Goal: Information Seeking & Learning: Learn about a topic

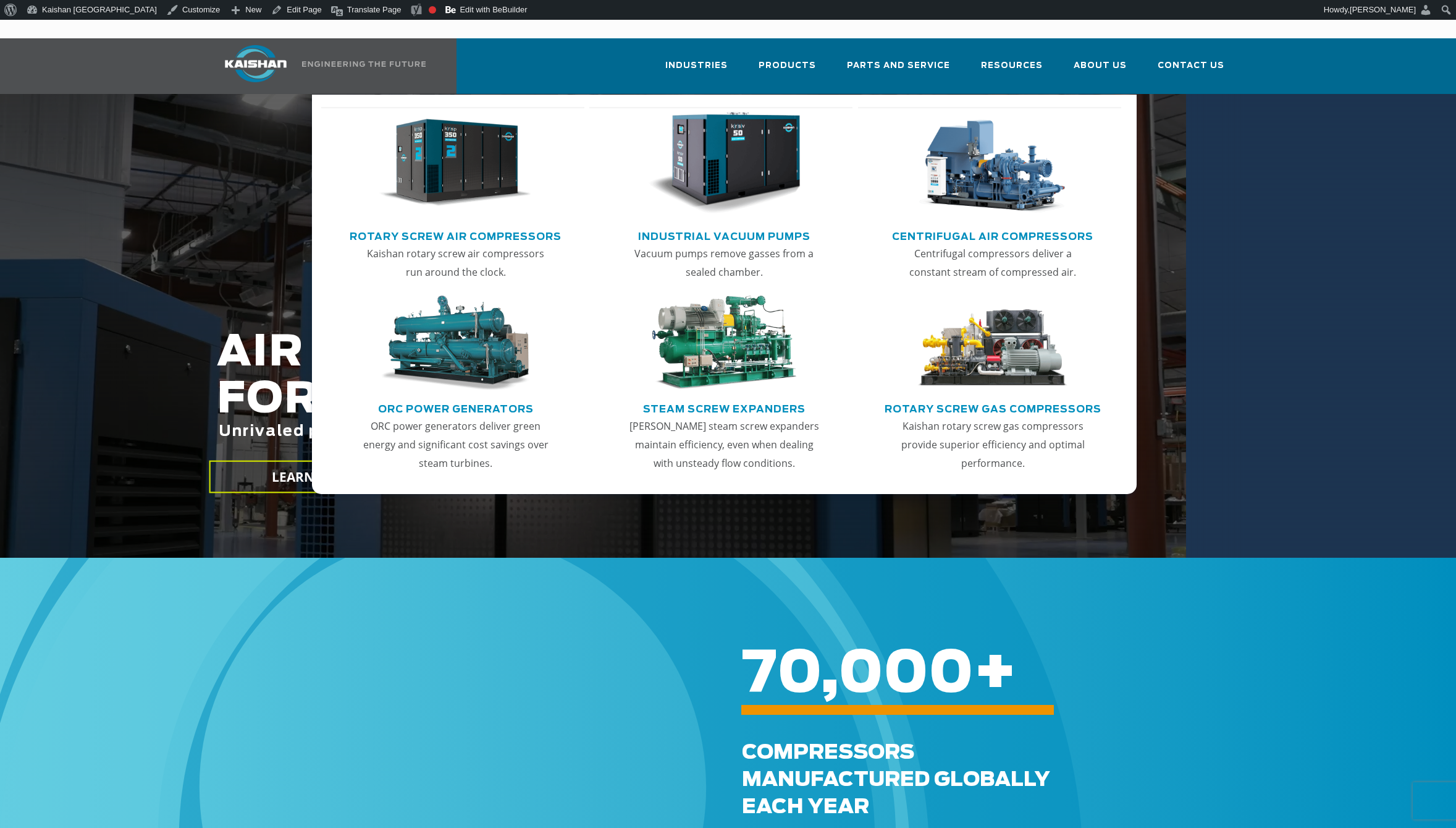
click at [437, 177] on img "Main menu" at bounding box center [456, 163] width 152 height 103
click at [446, 155] on img "Main menu" at bounding box center [456, 163] width 152 height 103
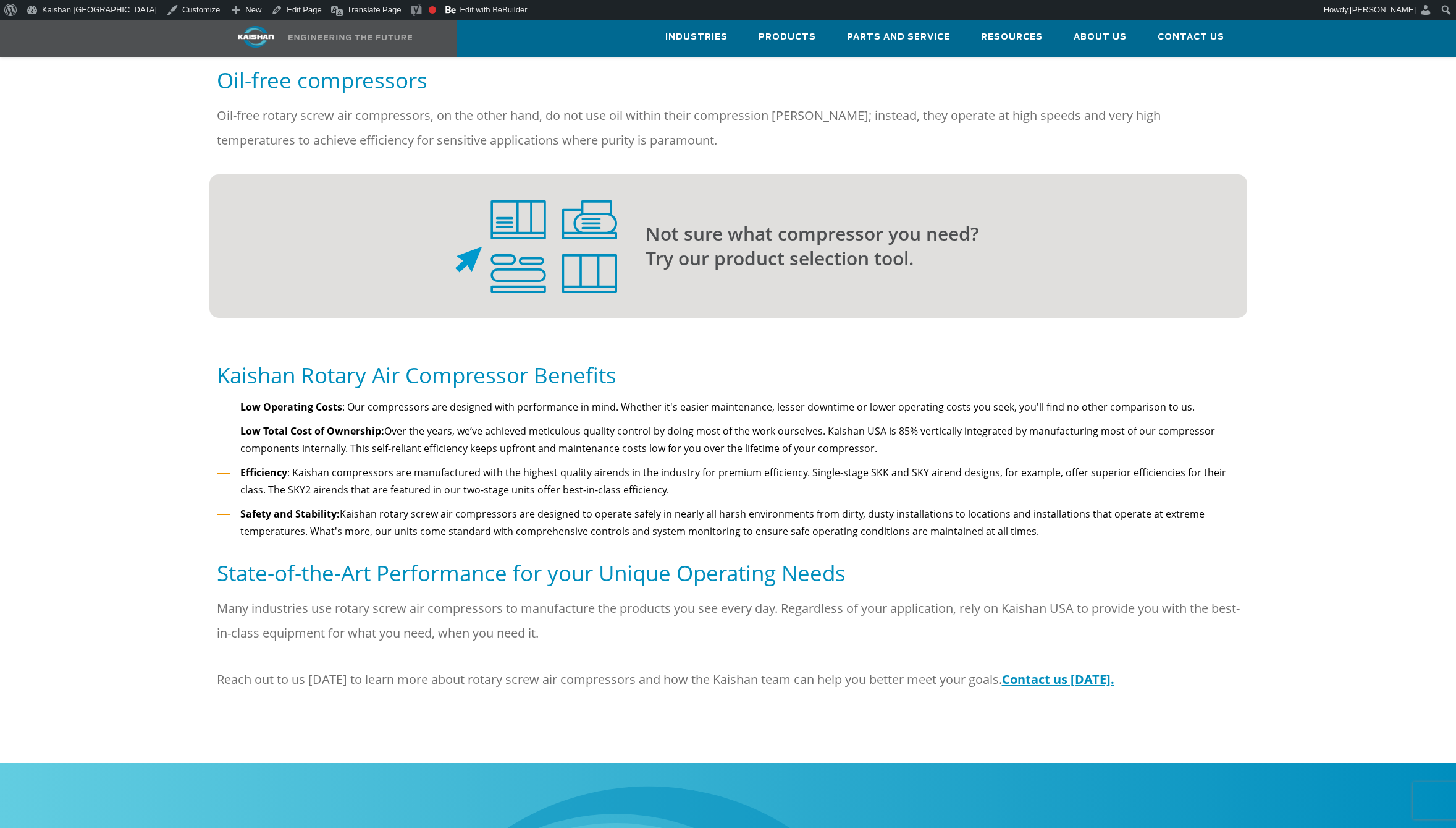
scroll to position [1051, 0]
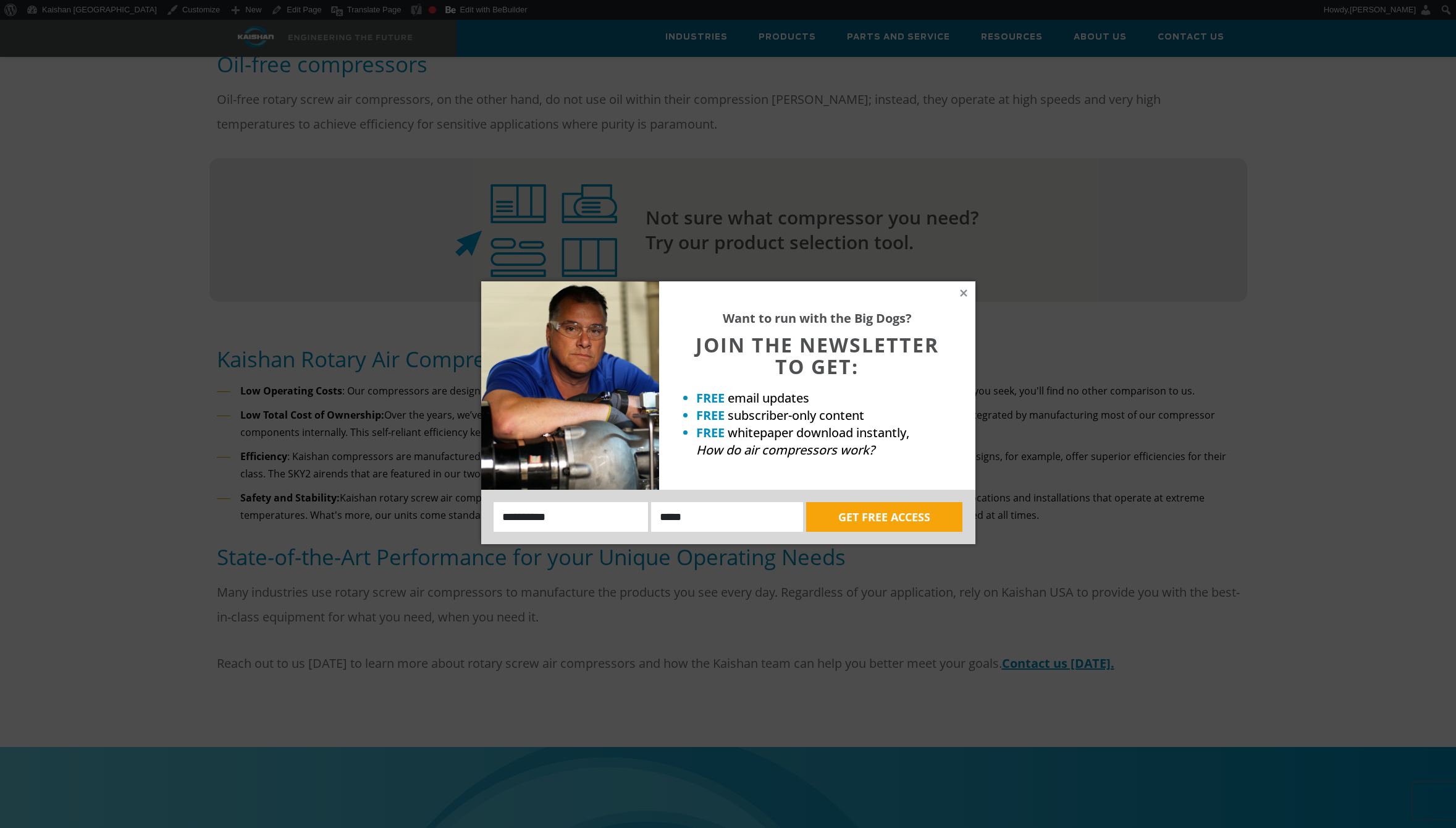
click at [959, 287] on div "Want to run with the Big Dogs? JOIN THE NEWSLETTER TO GET: FREE email updates F…" at bounding box center [817, 385] width 317 height 208
click at [965, 291] on icon at bounding box center [963, 292] width 6 height 6
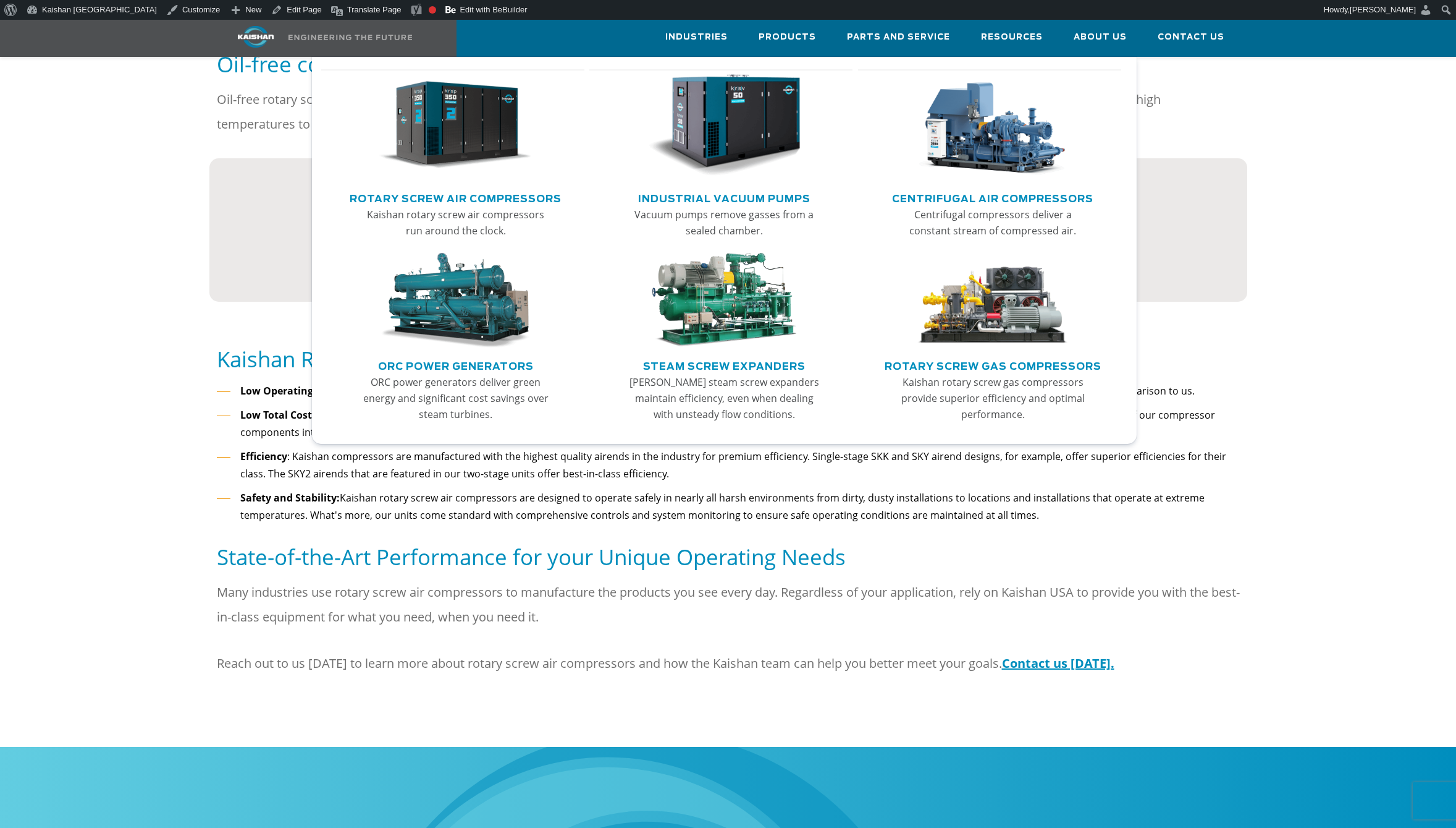
click at [467, 128] on img "Main menu" at bounding box center [456, 126] width 152 height 103
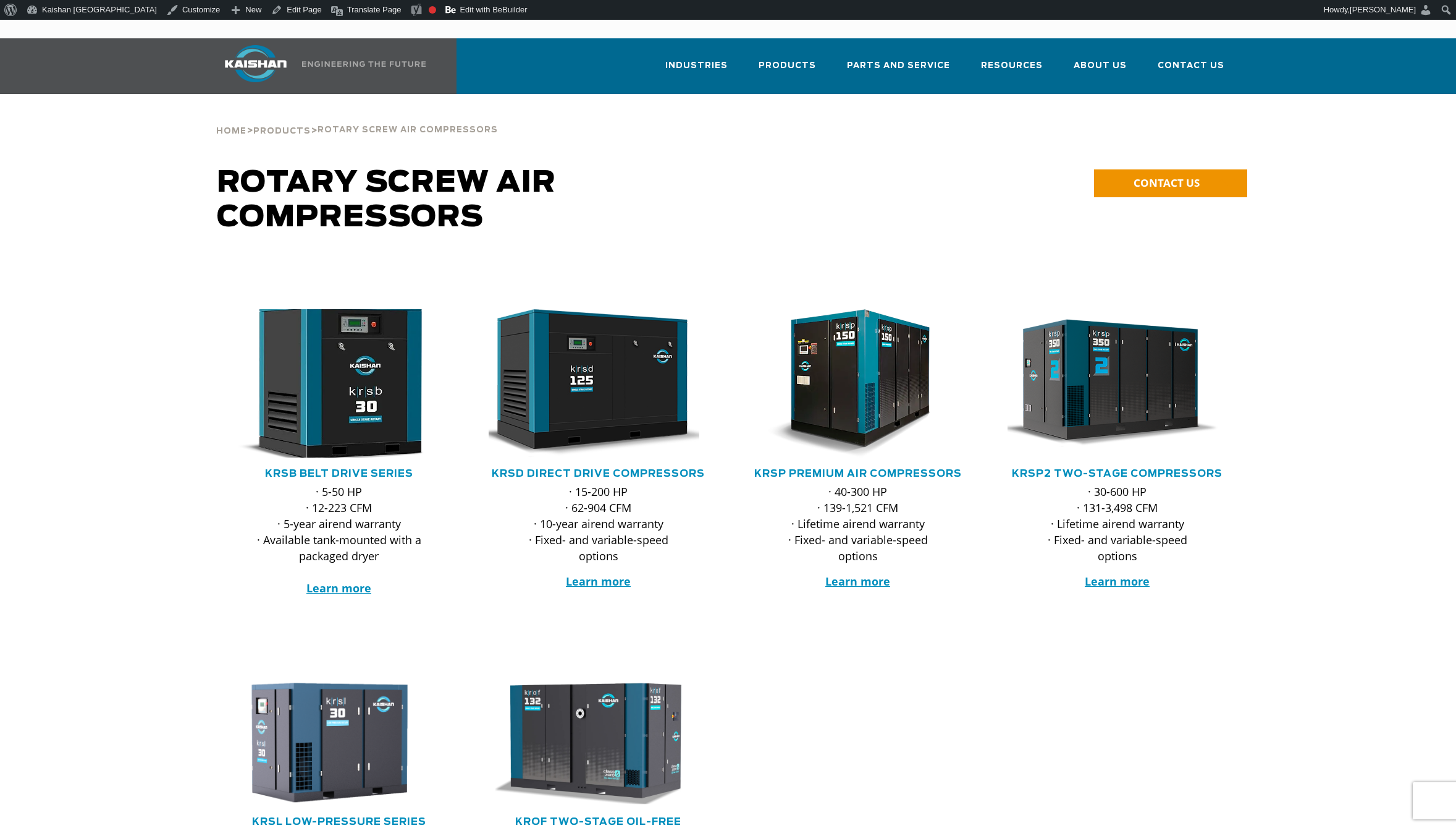
click at [354, 402] on img at bounding box center [330, 384] width 242 height 163
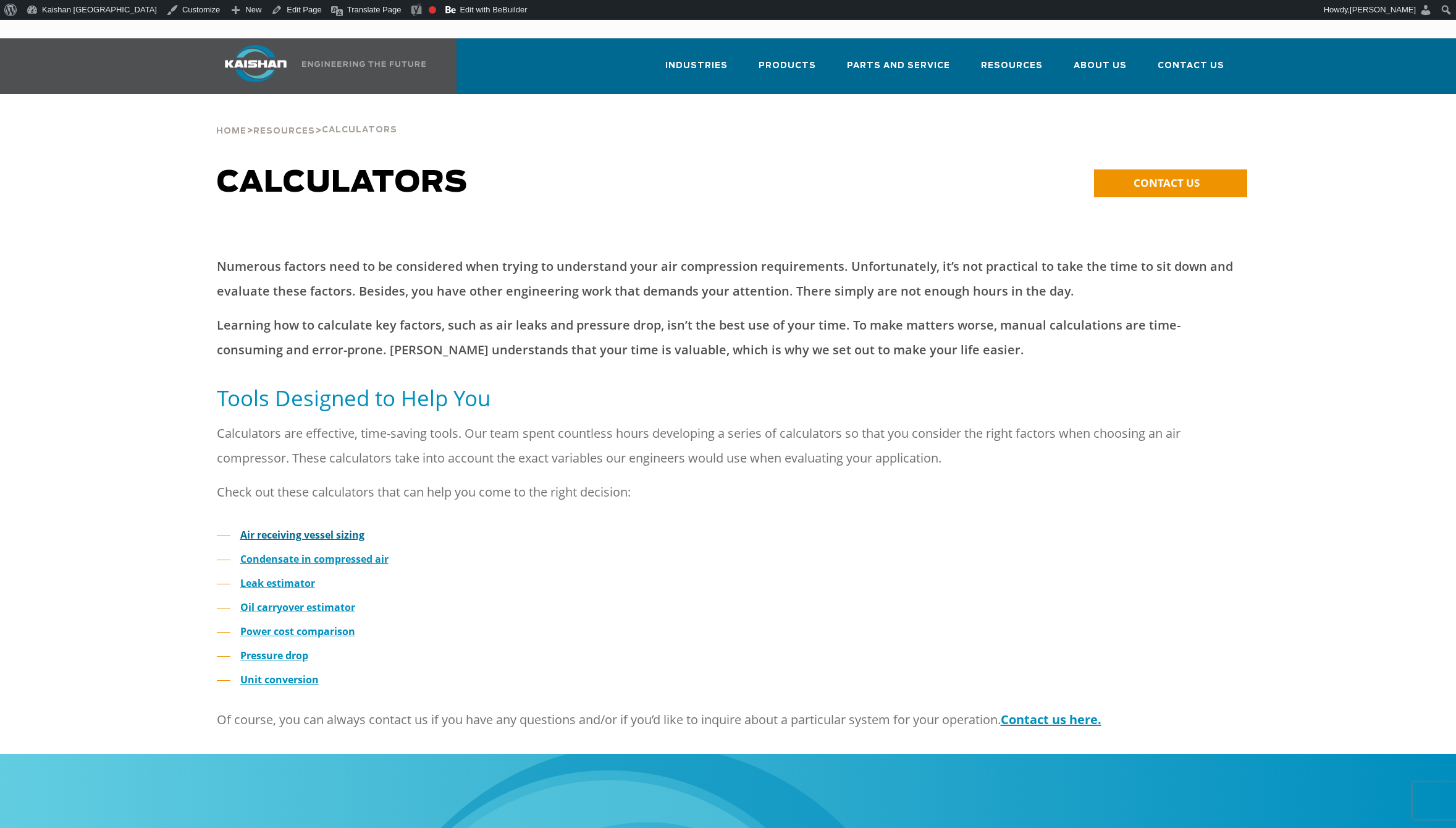
click at [341, 528] on strong "Air receiving vessel sizing" at bounding box center [302, 534] width 124 height 14
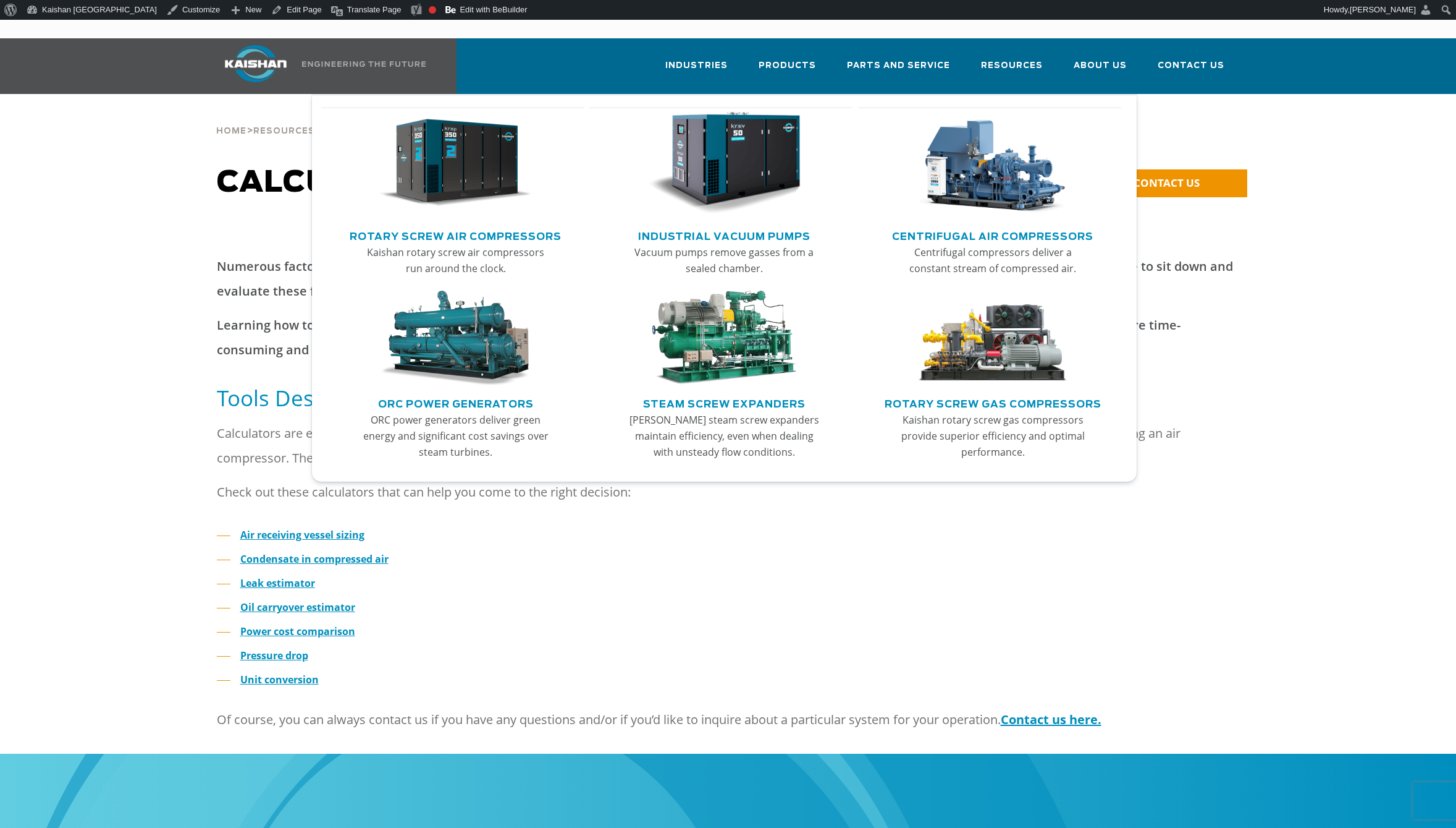
click at [461, 158] on img "Main menu" at bounding box center [456, 163] width 152 height 103
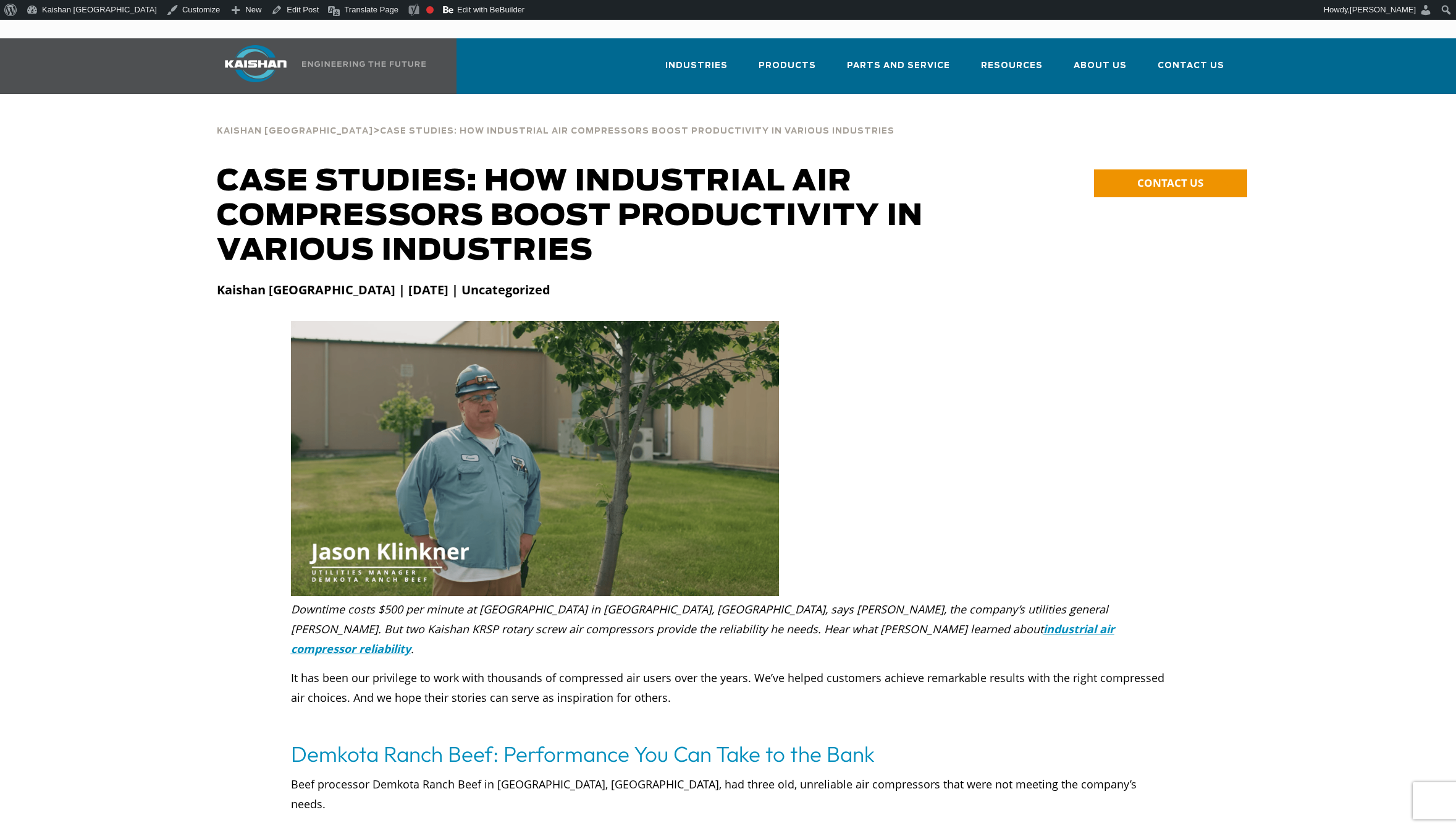
click at [455, 281] on strong "Kaishan USA | January 17, 2024 | Uncategorized" at bounding box center [383, 289] width 334 height 17
click at [1026, 95] on link "Blog" at bounding box center [1031, 111] width 124 height 33
click at [1011, 102] on span "Blog" at bounding box center [996, 112] width 29 height 21
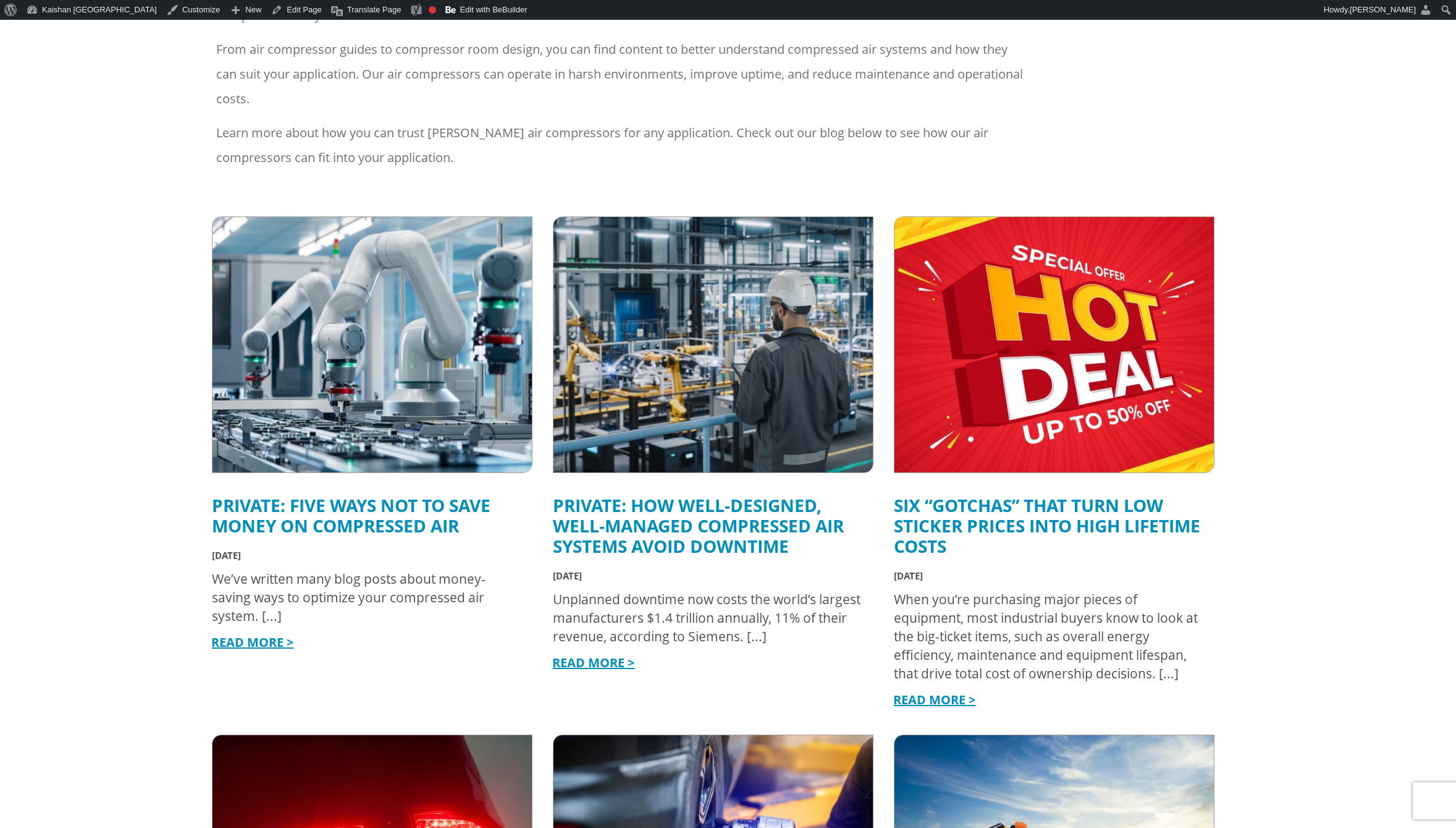
scroll to position [309, 0]
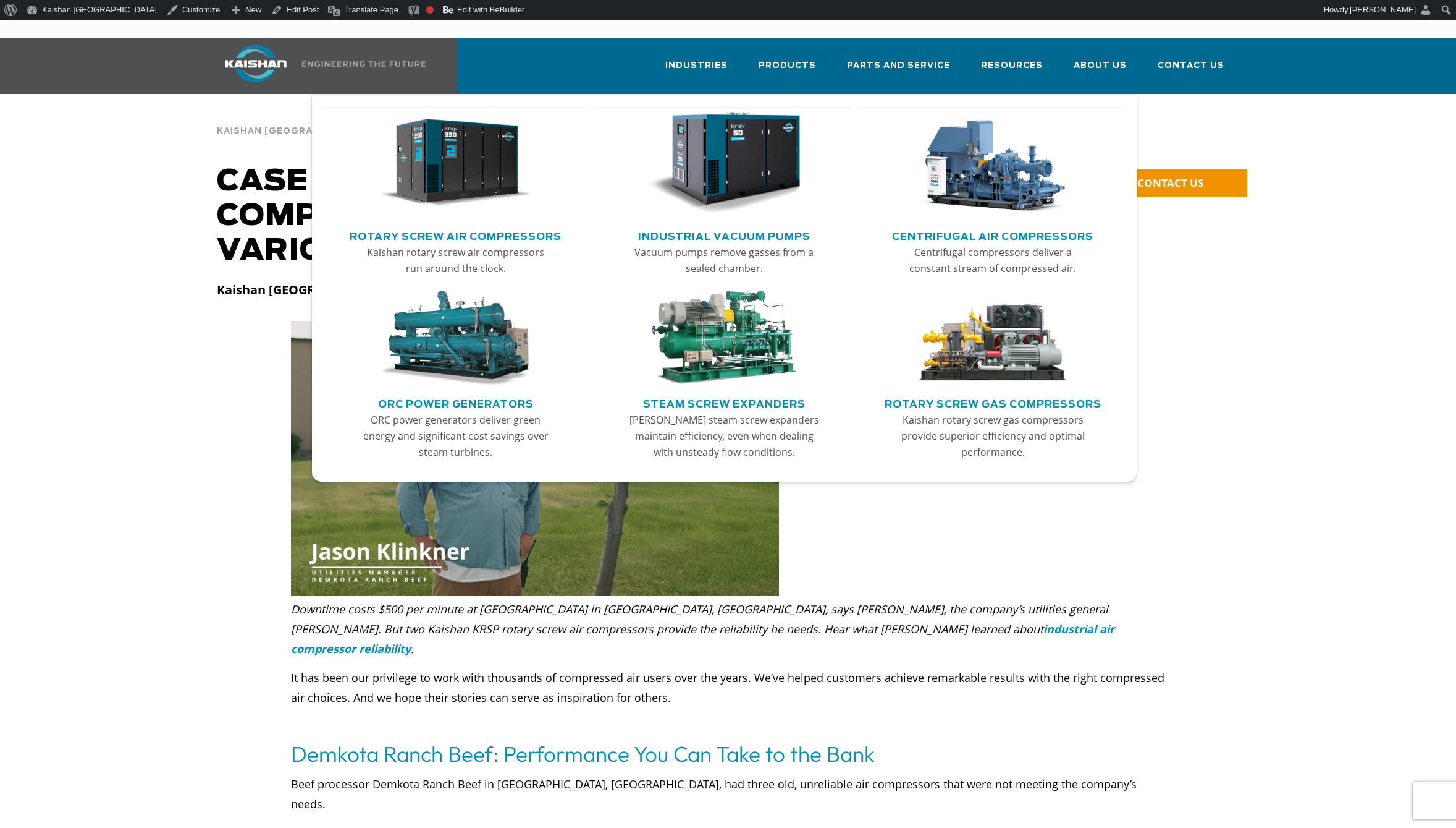
click at [502, 159] on img "Main menu" at bounding box center [456, 163] width 152 height 103
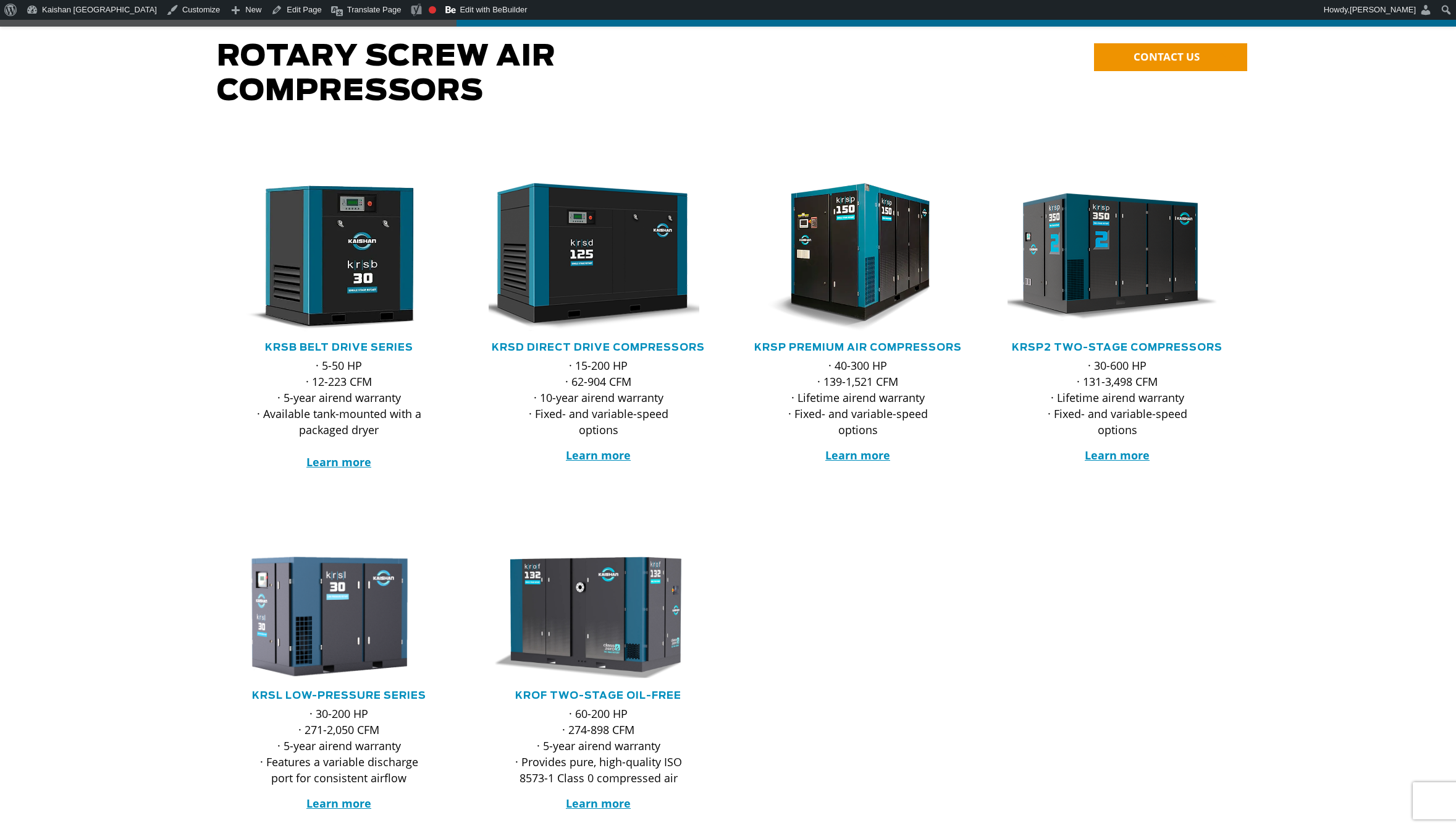
scroll to position [309, 0]
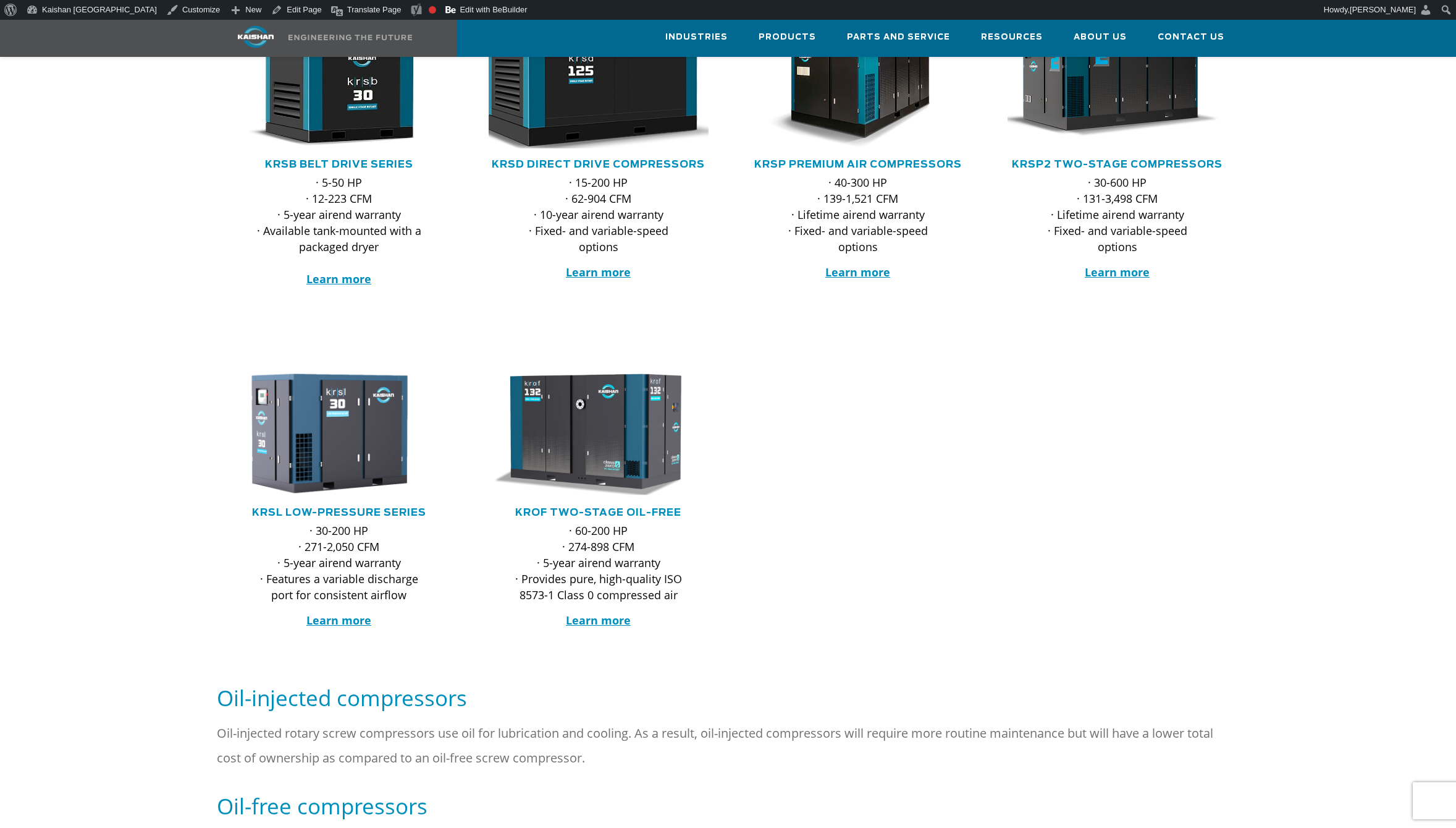
click at [580, 74] on img at bounding box center [589, 74] width 242 height 163
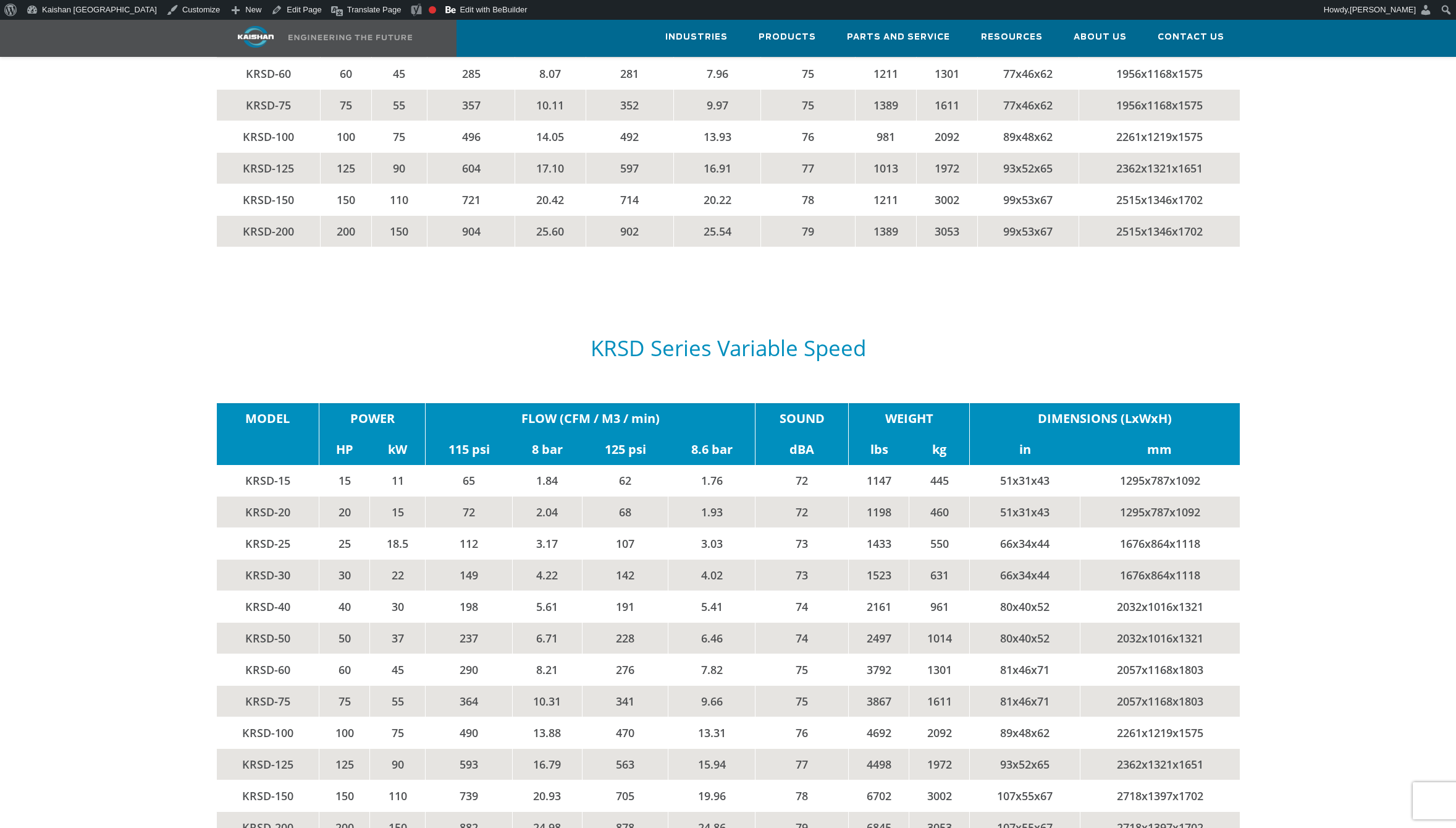
scroll to position [2411, 0]
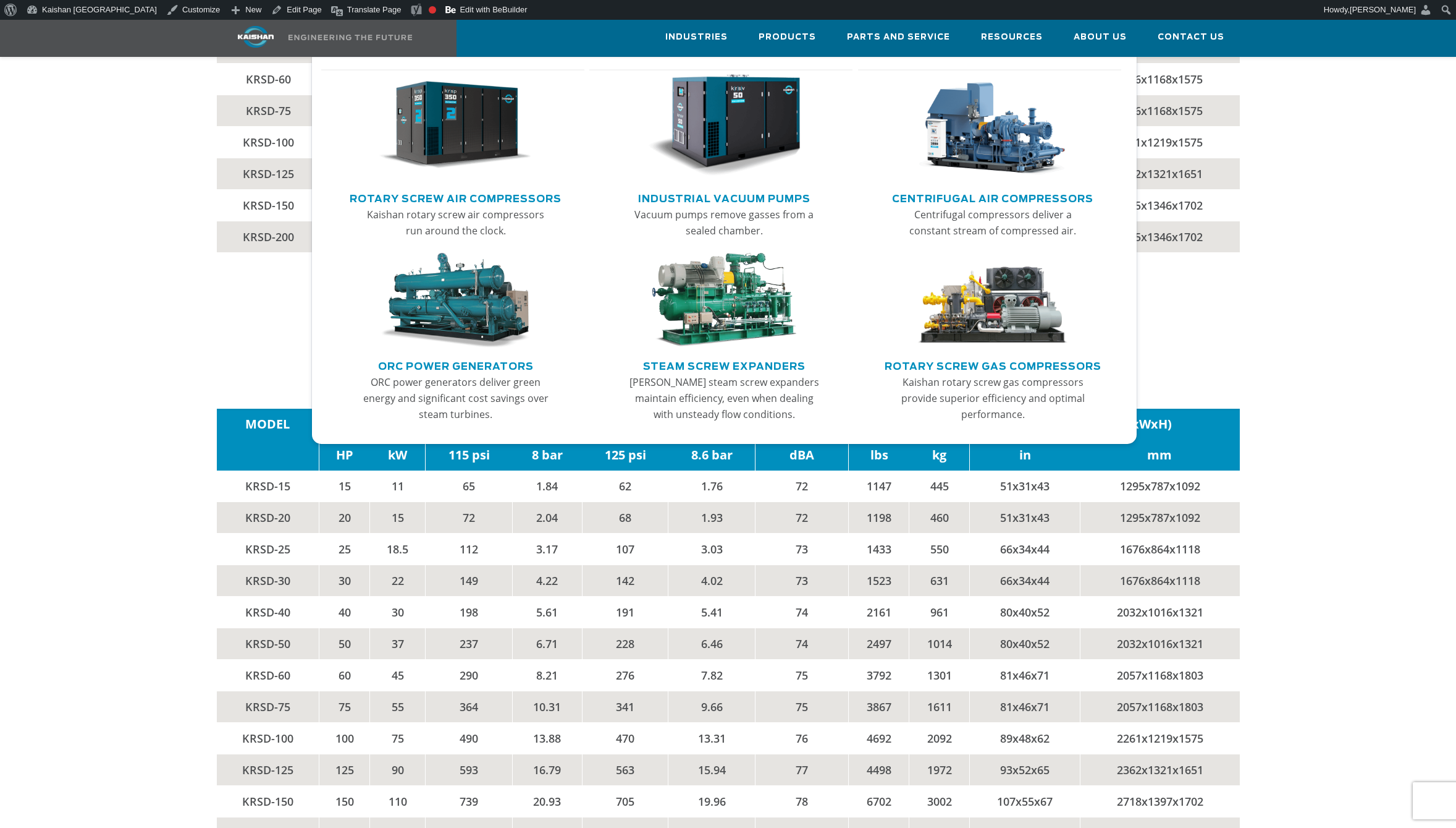
click at [998, 141] on img "Main menu" at bounding box center [993, 126] width 152 height 103
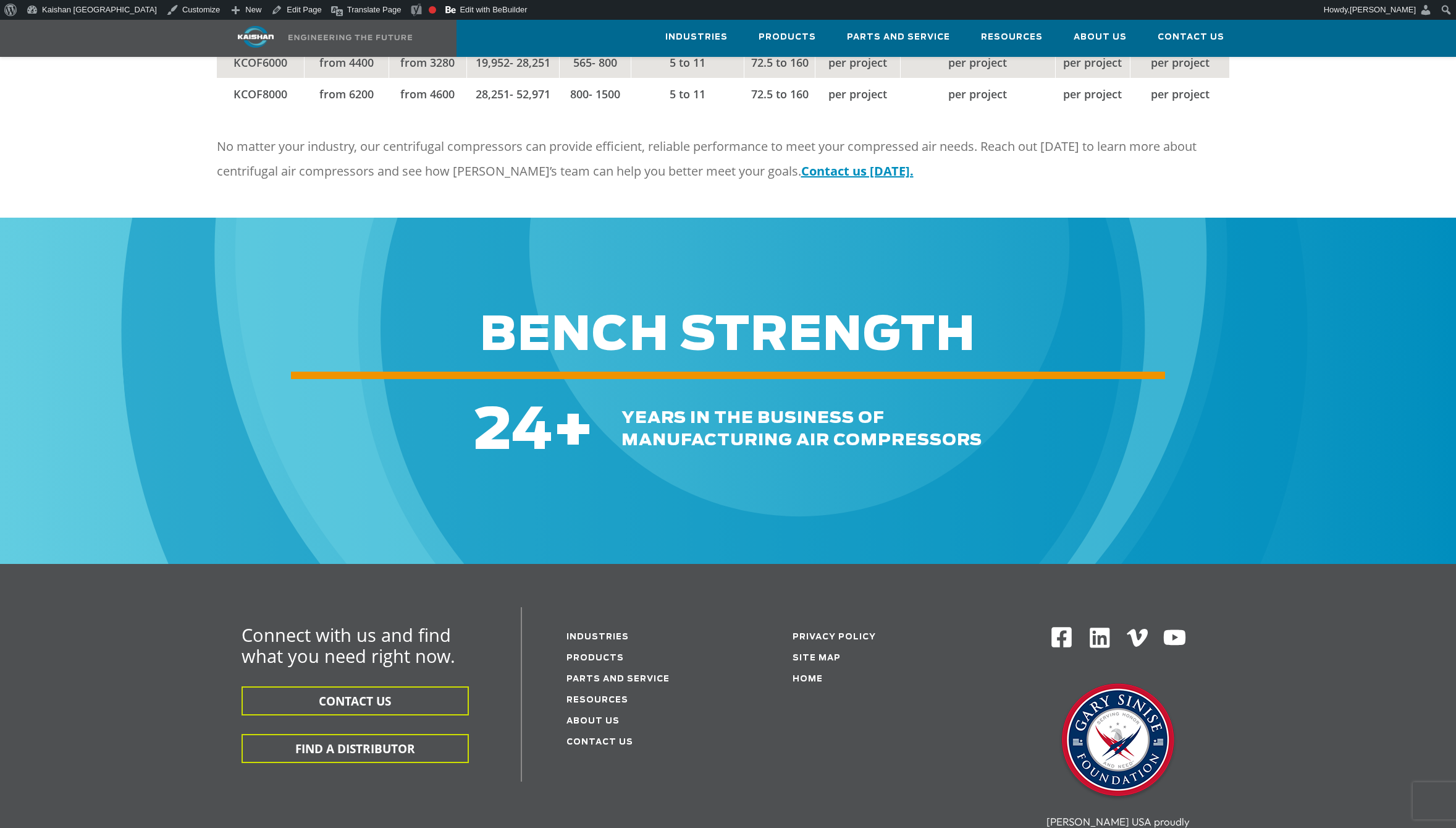
scroll to position [2394, 0]
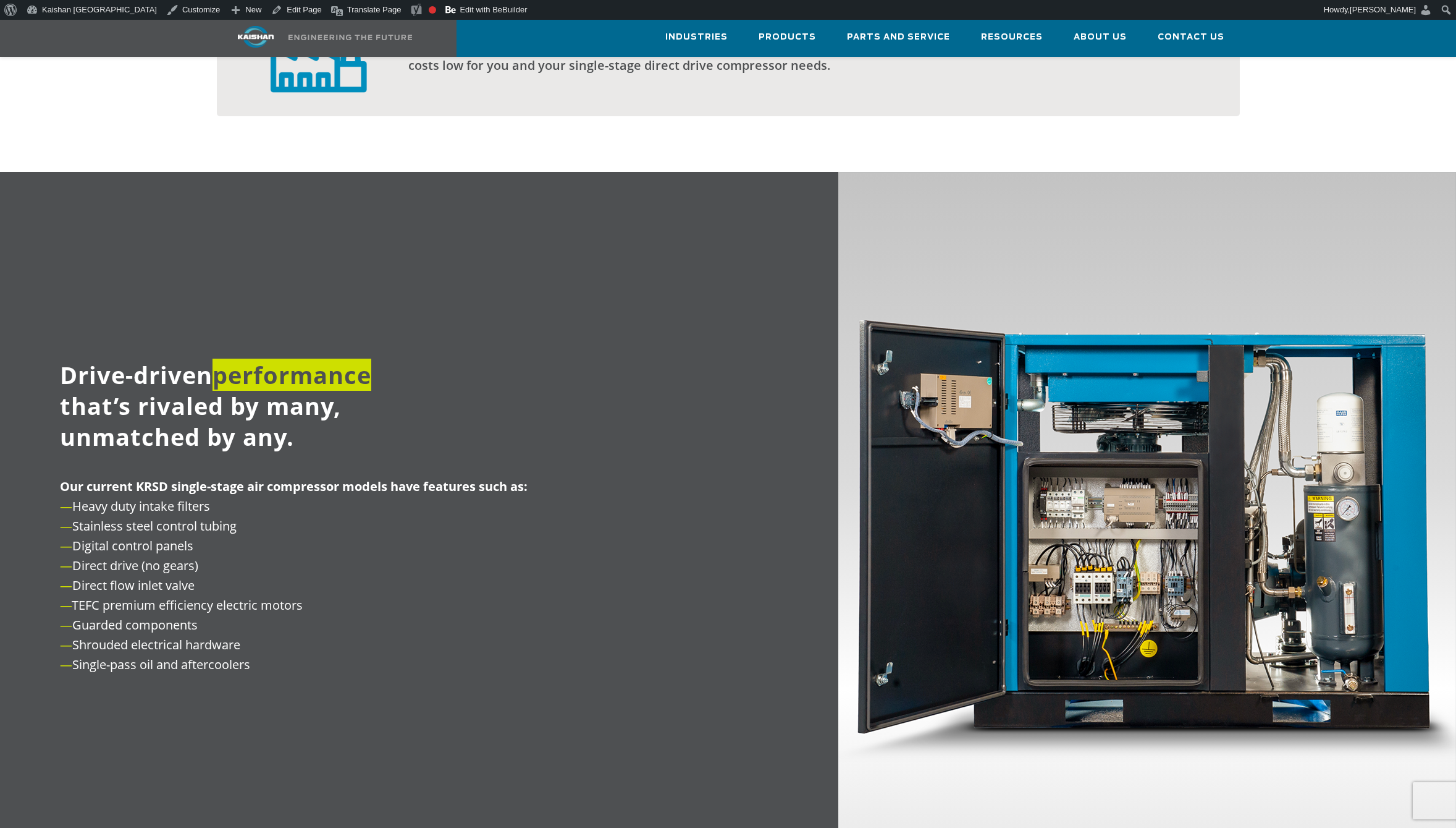
scroll to position [1236, 0]
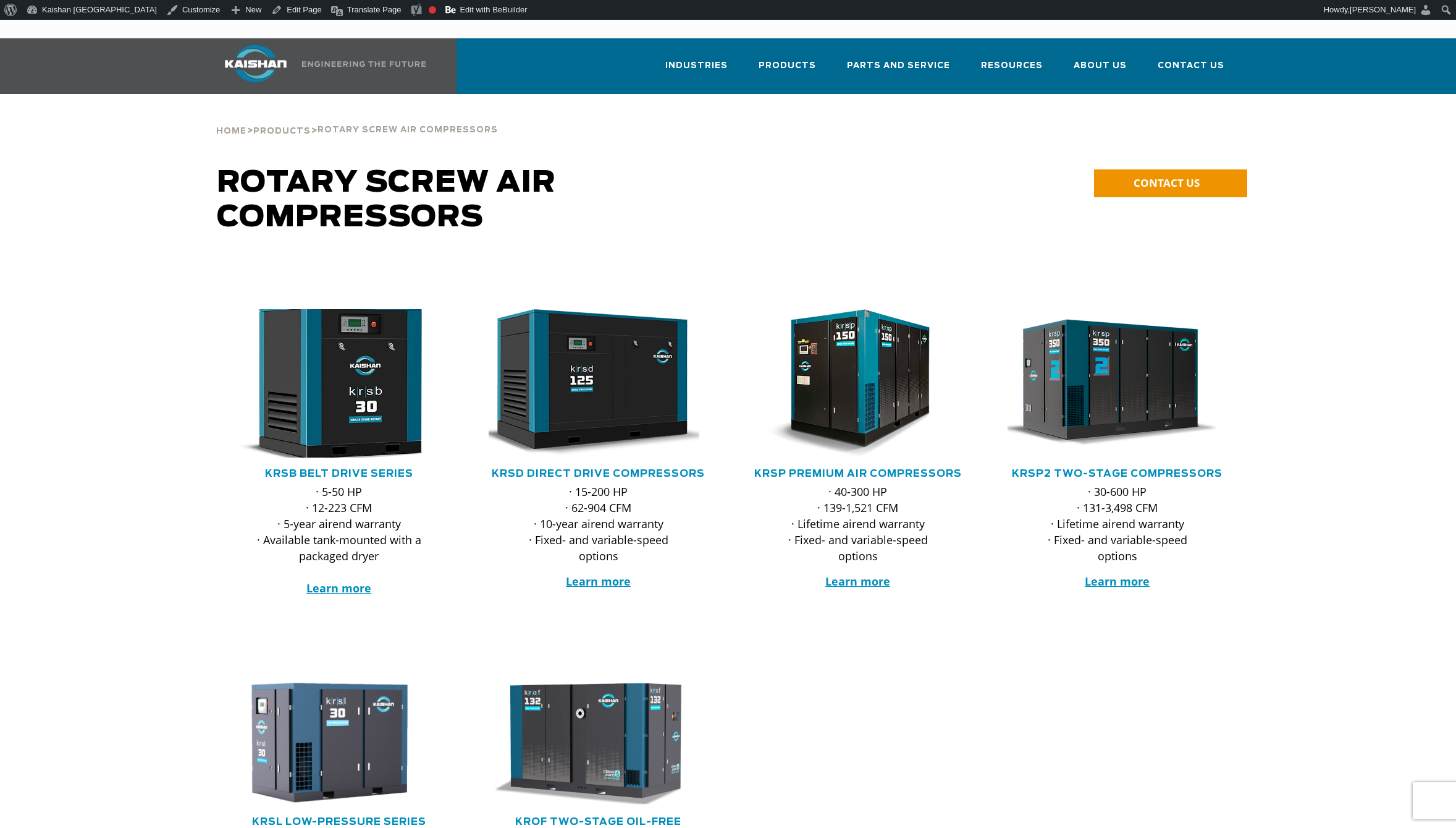
click at [408, 347] on img at bounding box center [330, 384] width 242 height 163
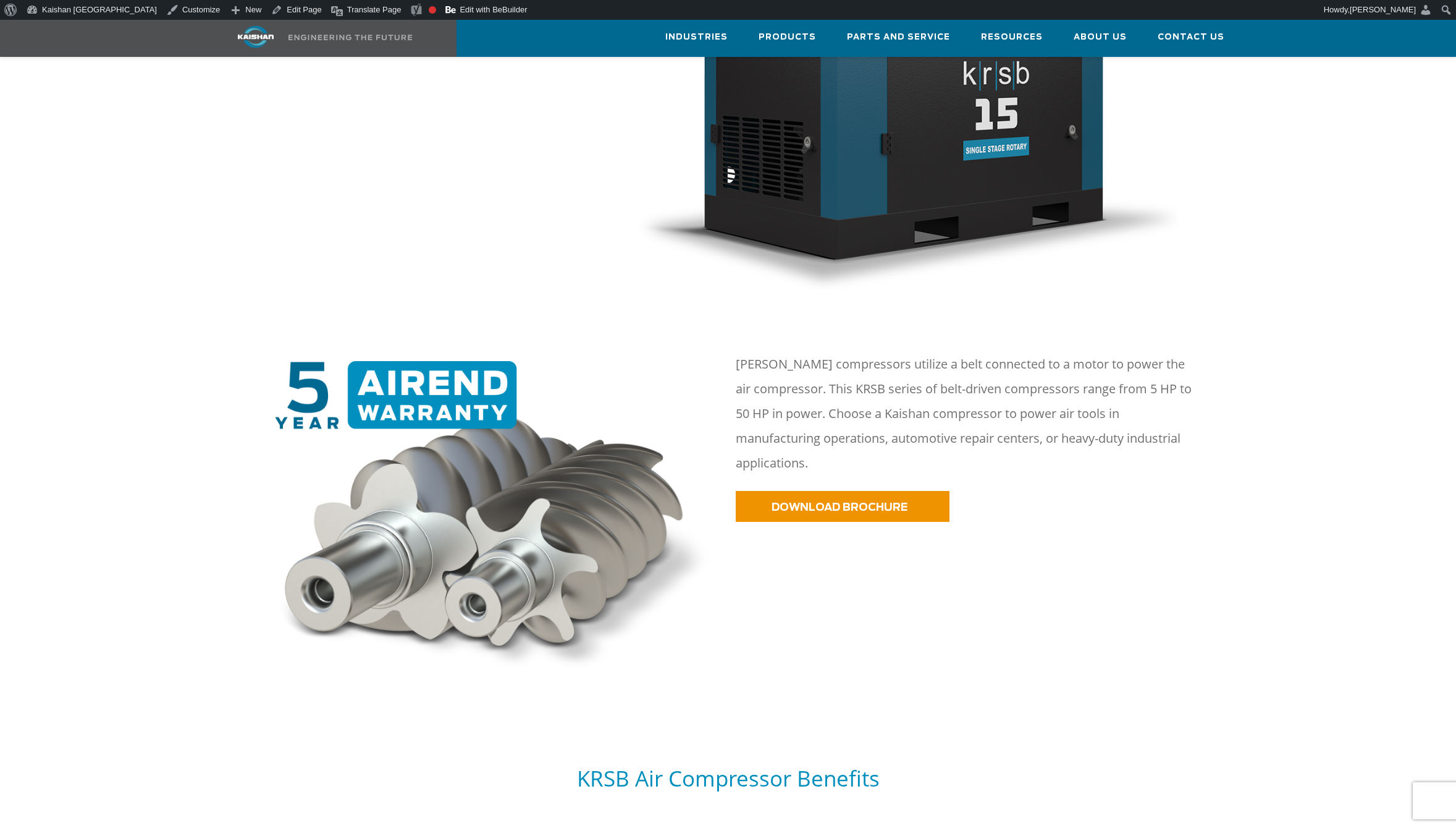
scroll to position [618, 0]
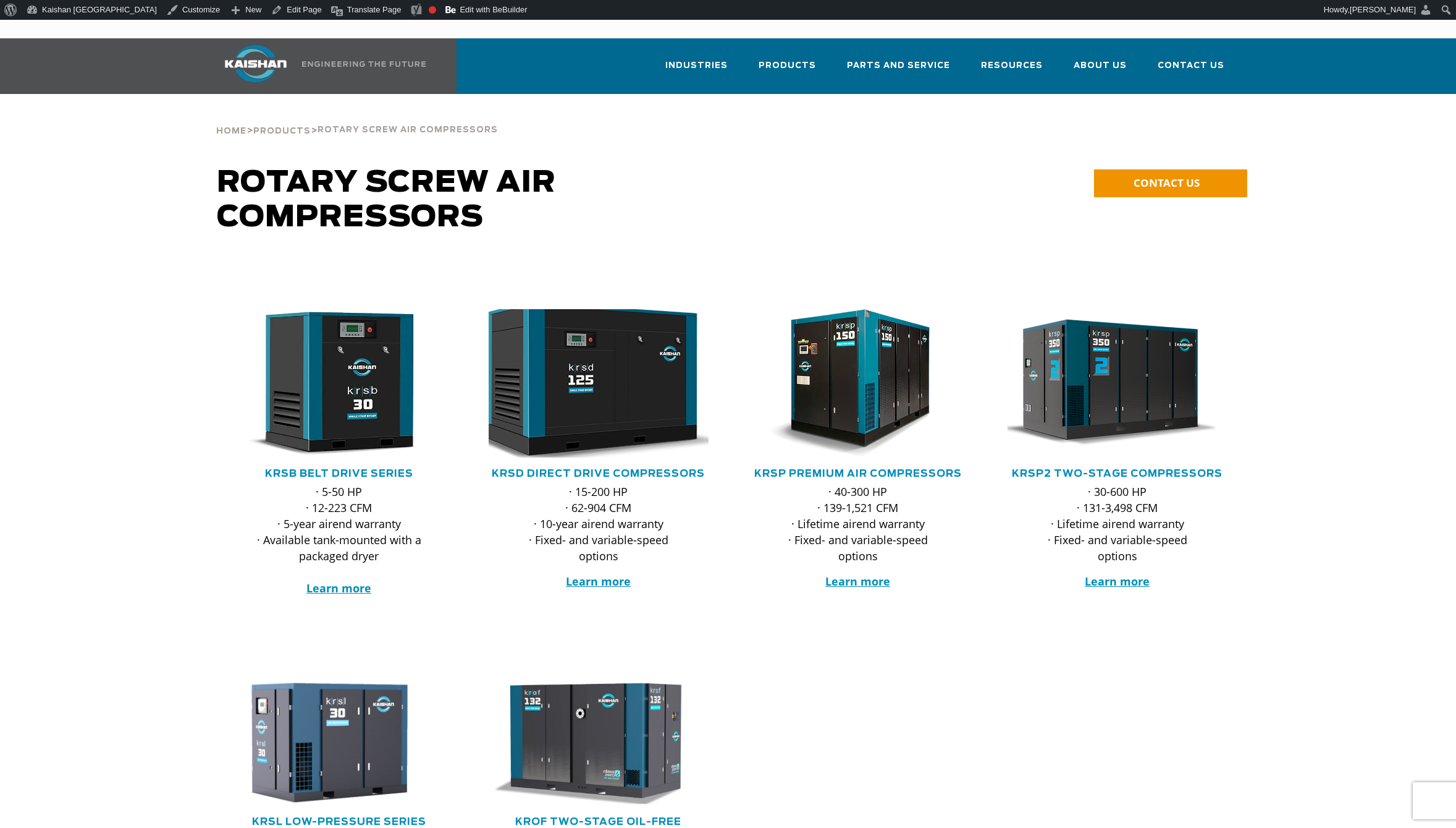
click at [580, 366] on img at bounding box center [589, 384] width 242 height 163
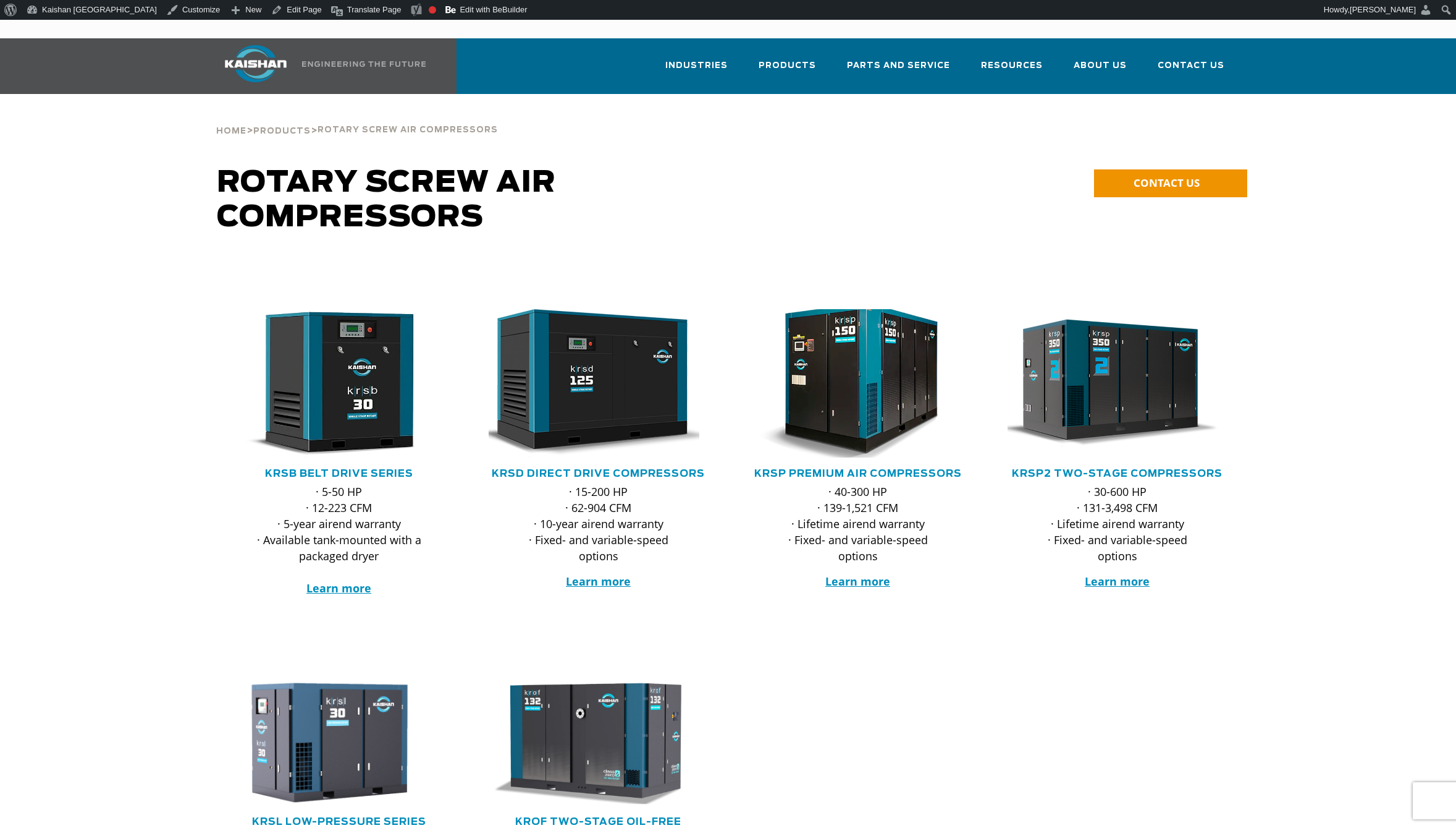
click at [860, 402] on img at bounding box center [849, 384] width 242 height 163
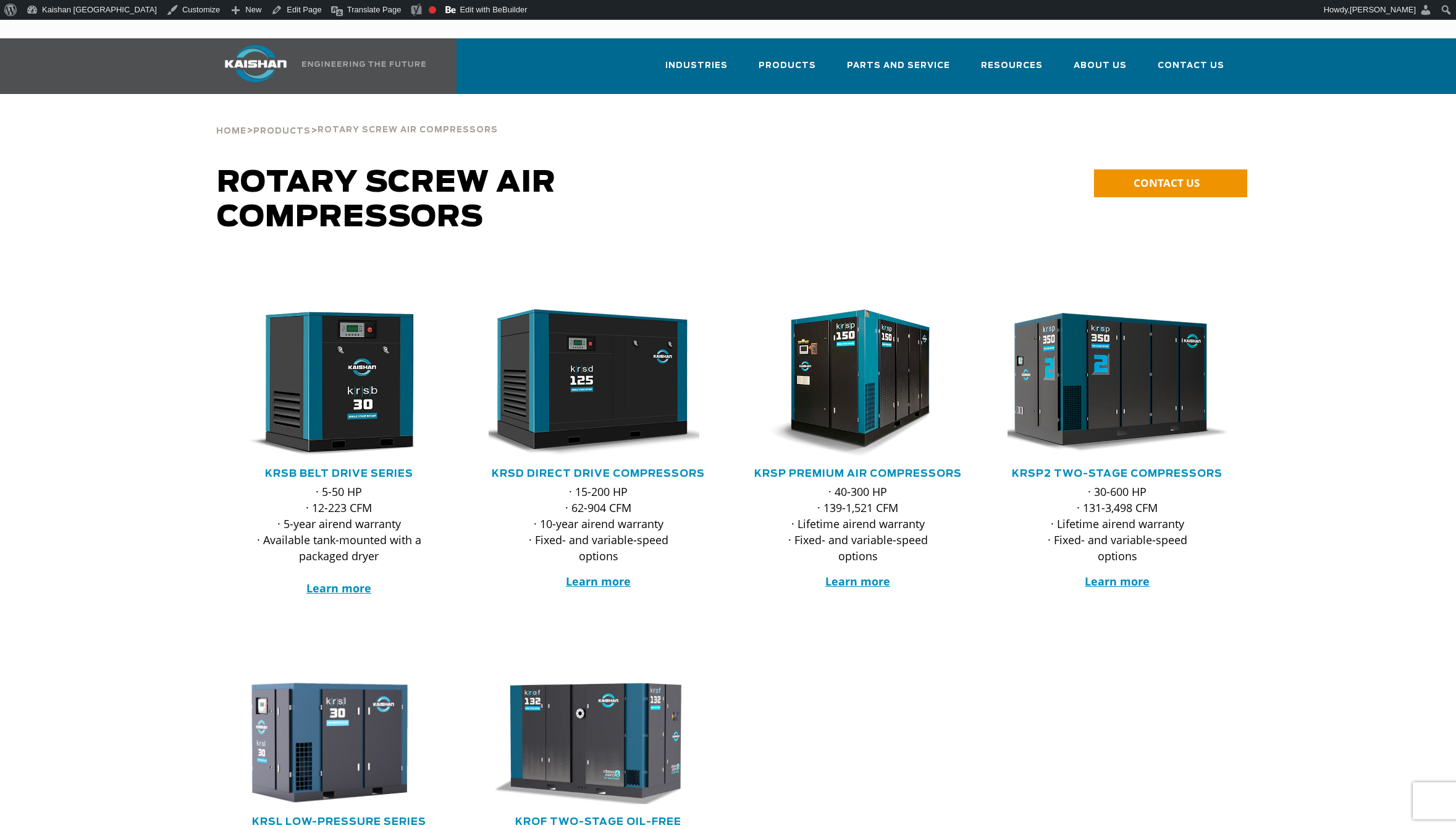
click at [1142, 398] on img at bounding box center [1108, 384] width 242 height 163
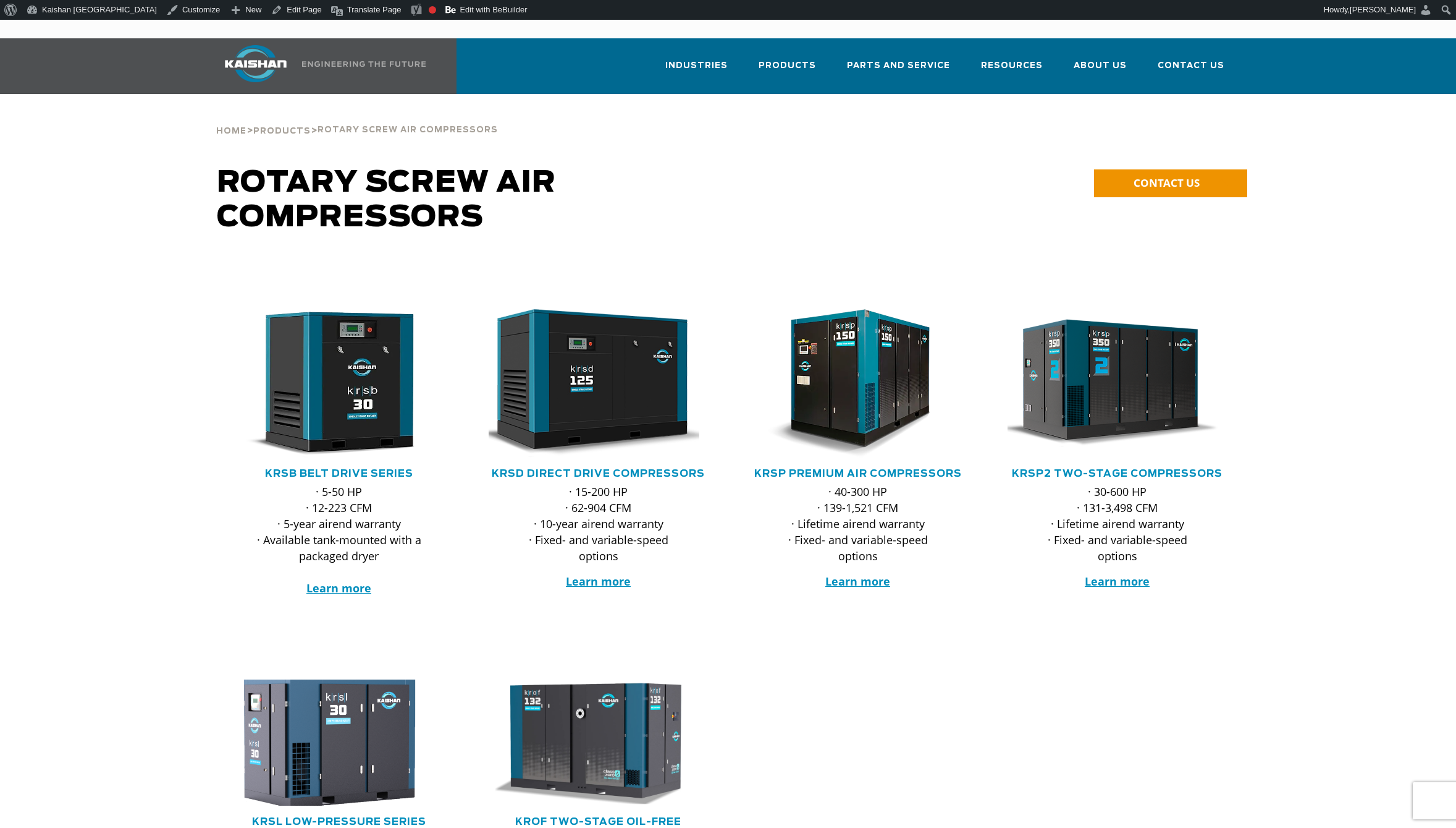
click at [364, 699] on img at bounding box center [330, 742] width 242 height 139
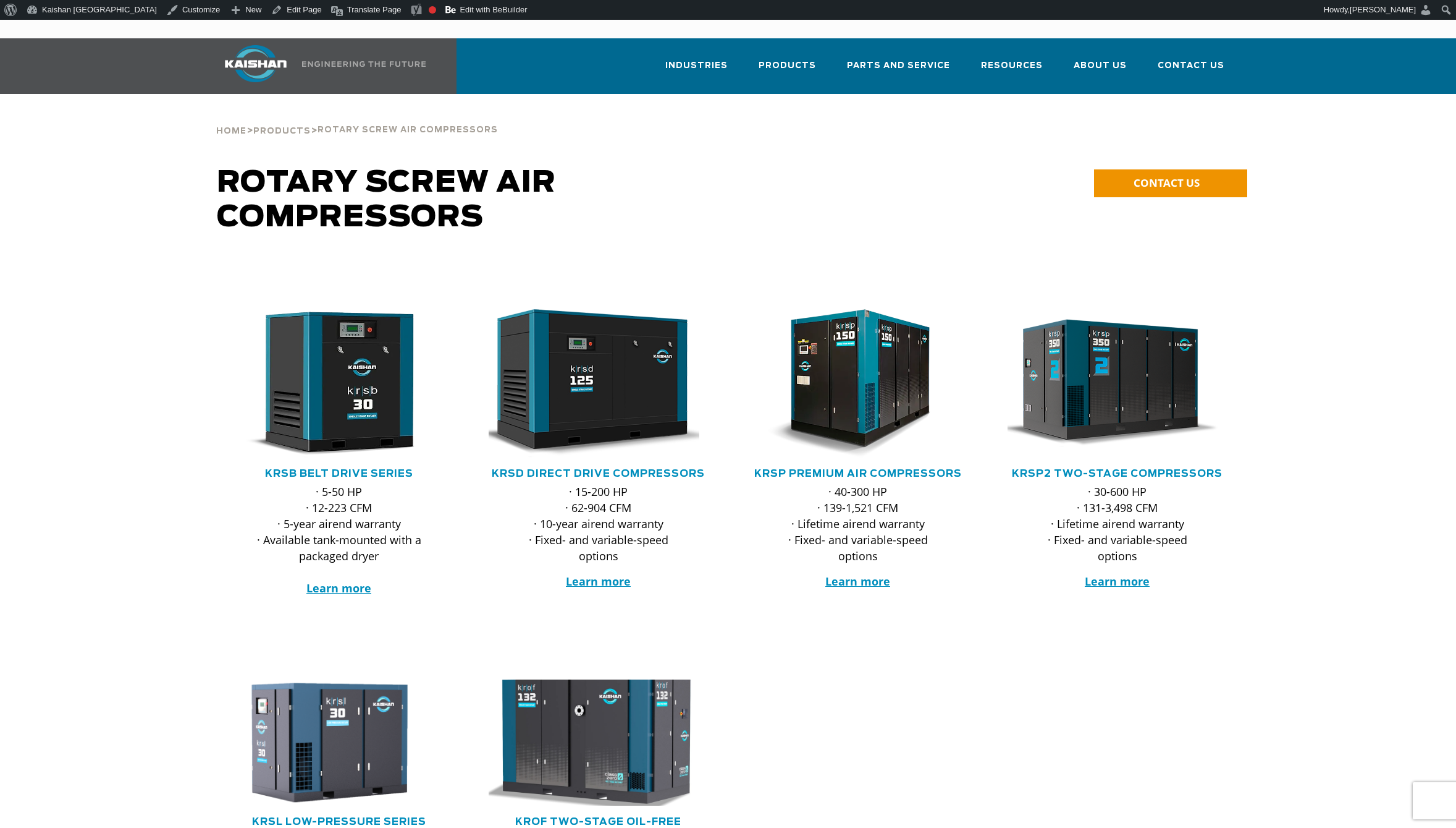
click at [603, 682] on img at bounding box center [589, 742] width 242 height 139
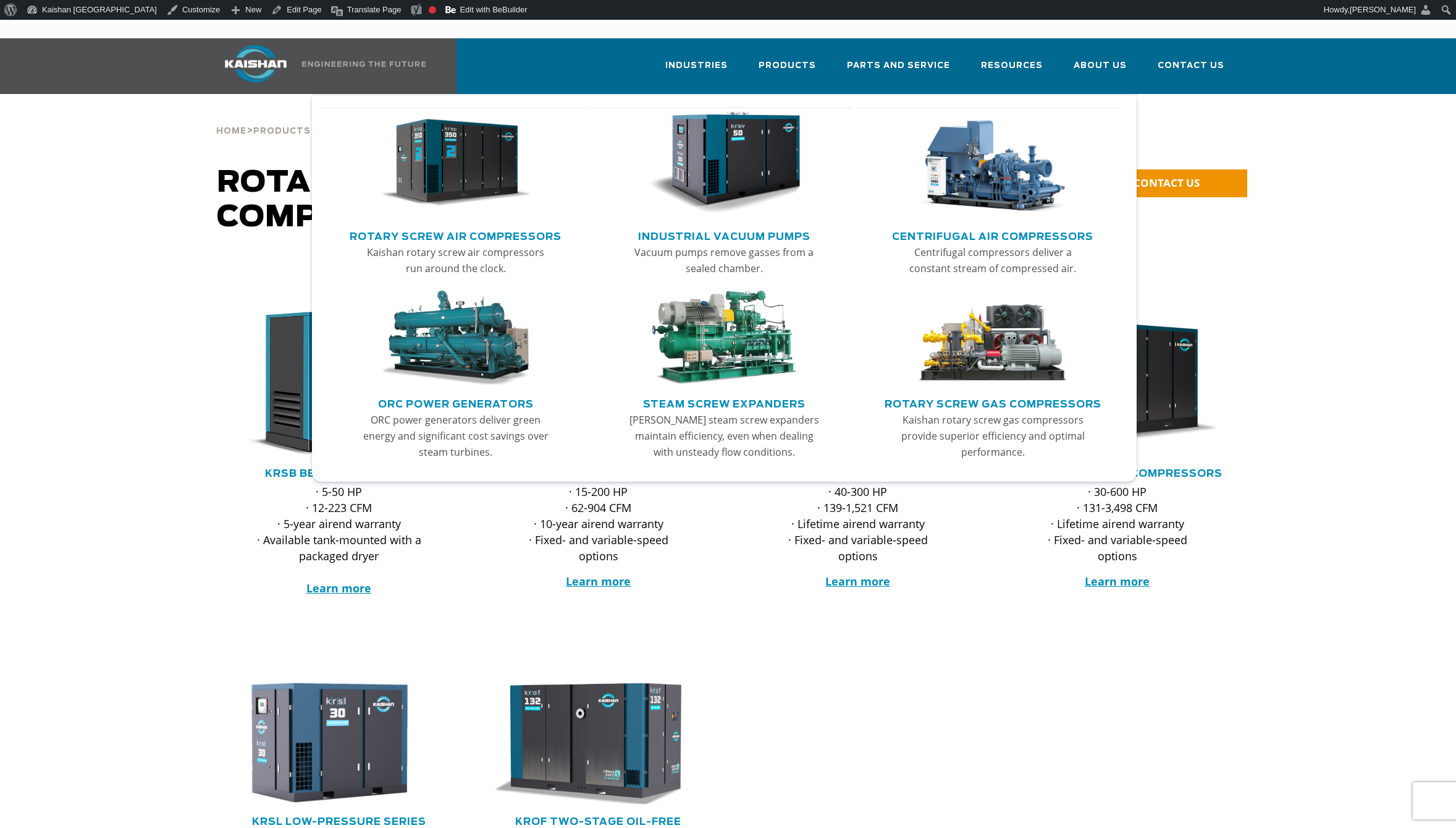
click at [774, 131] on img "Main menu" at bounding box center [724, 163] width 152 height 103
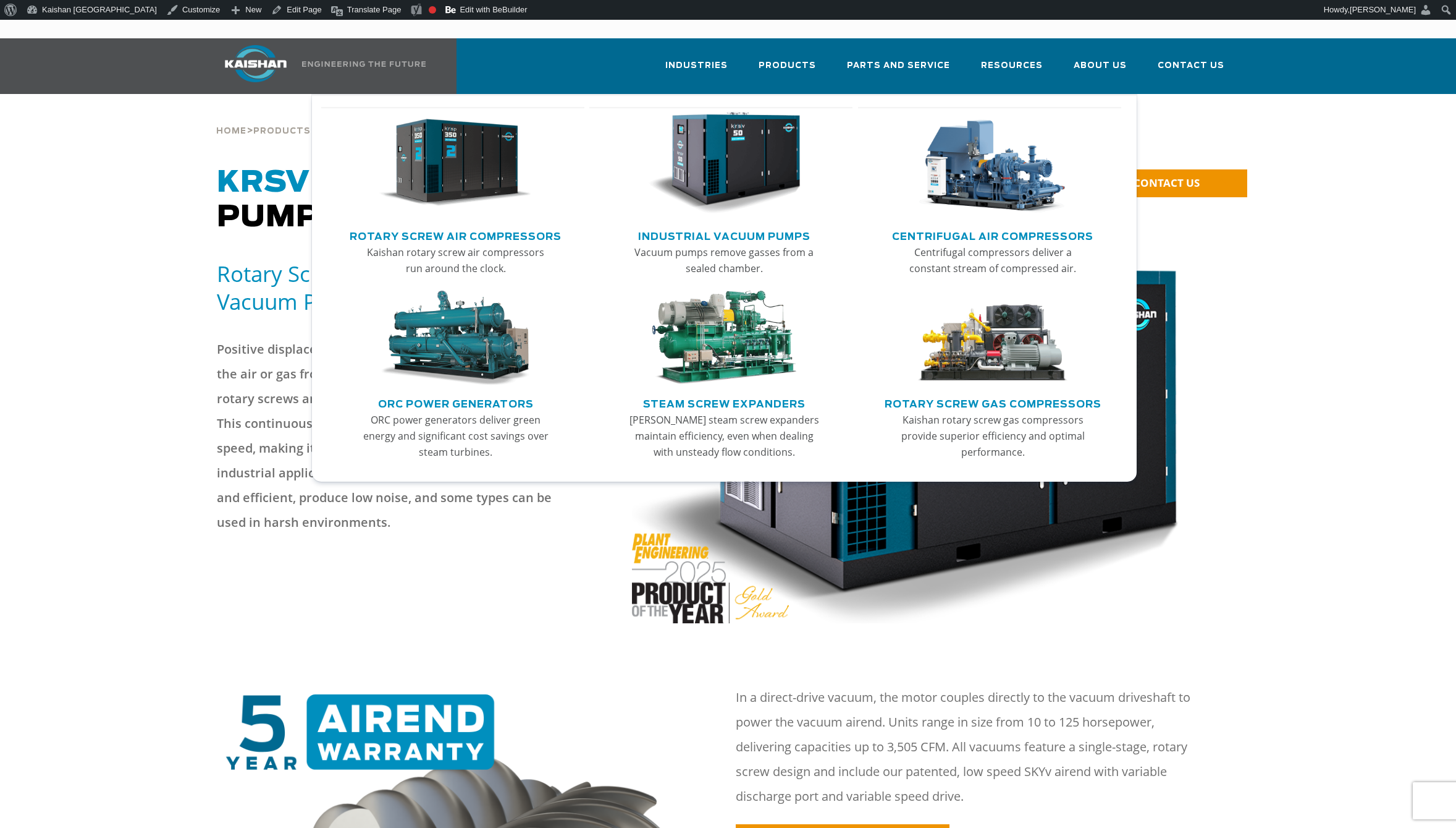
click at [1012, 173] on img "Main menu" at bounding box center [993, 163] width 152 height 103
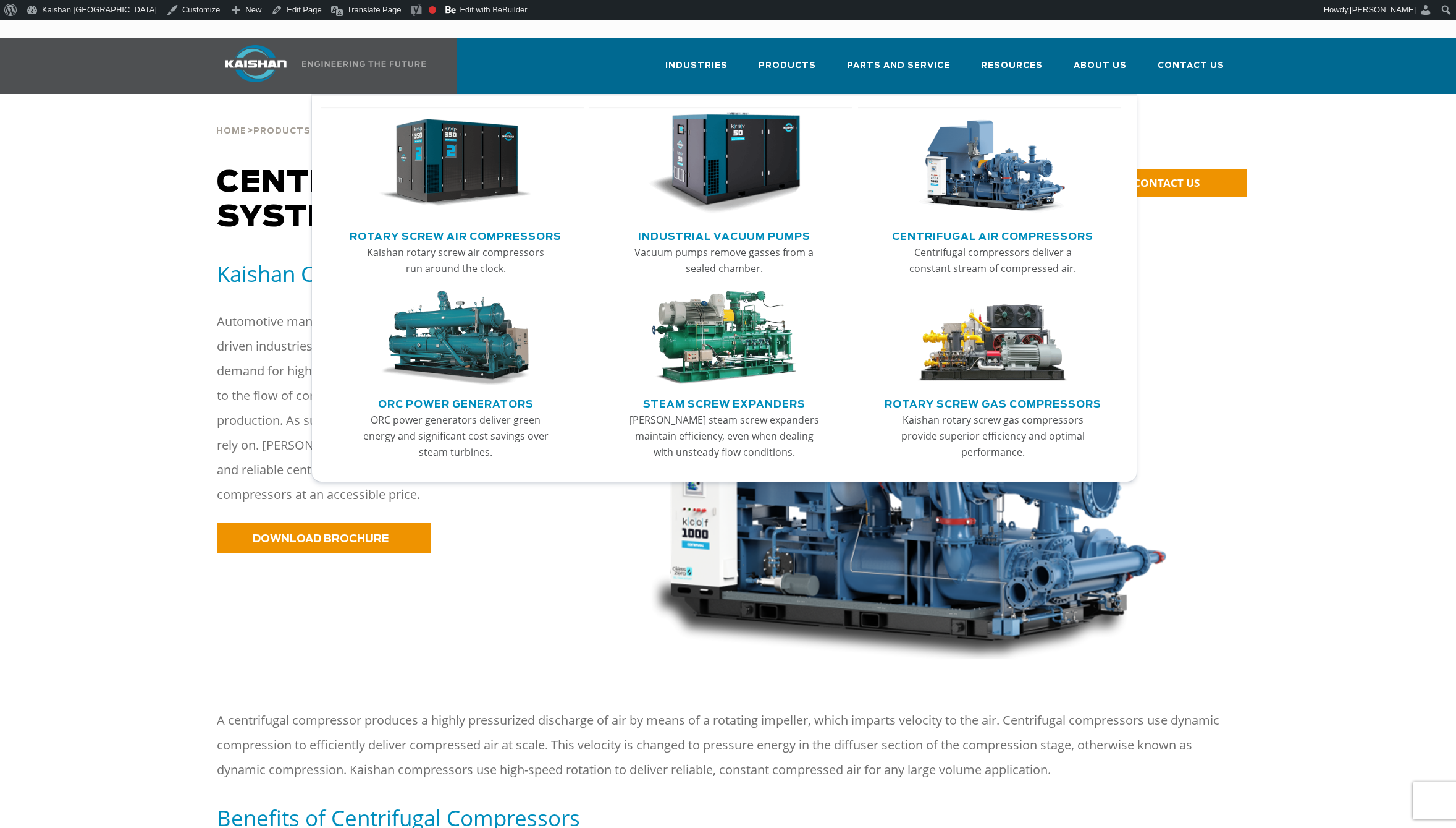
click at [485, 315] on img "Main menu" at bounding box center [456, 339] width 152 height 95
click at [753, 334] on img "Main menu" at bounding box center [724, 339] width 152 height 95
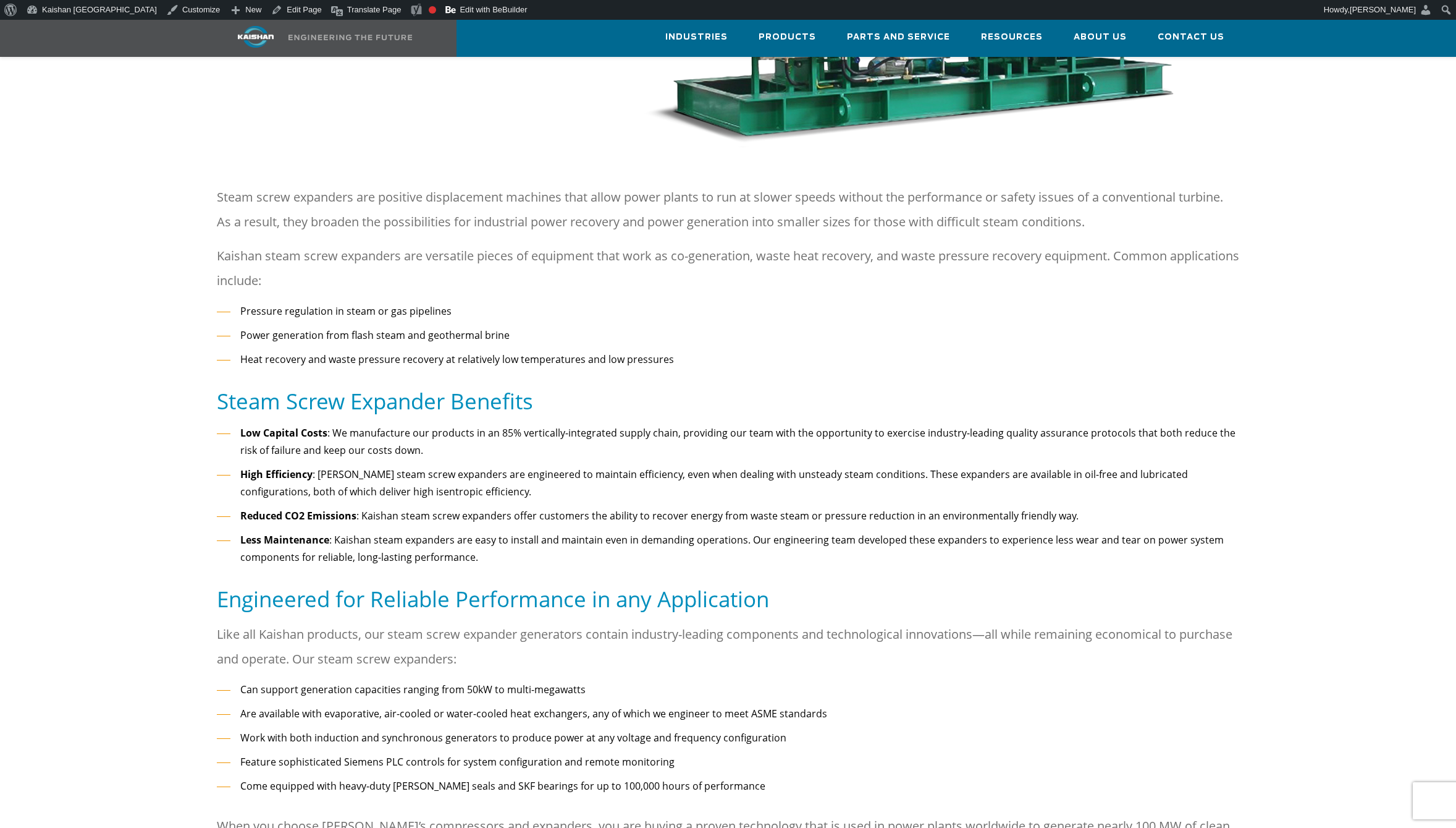
scroll to position [247, 0]
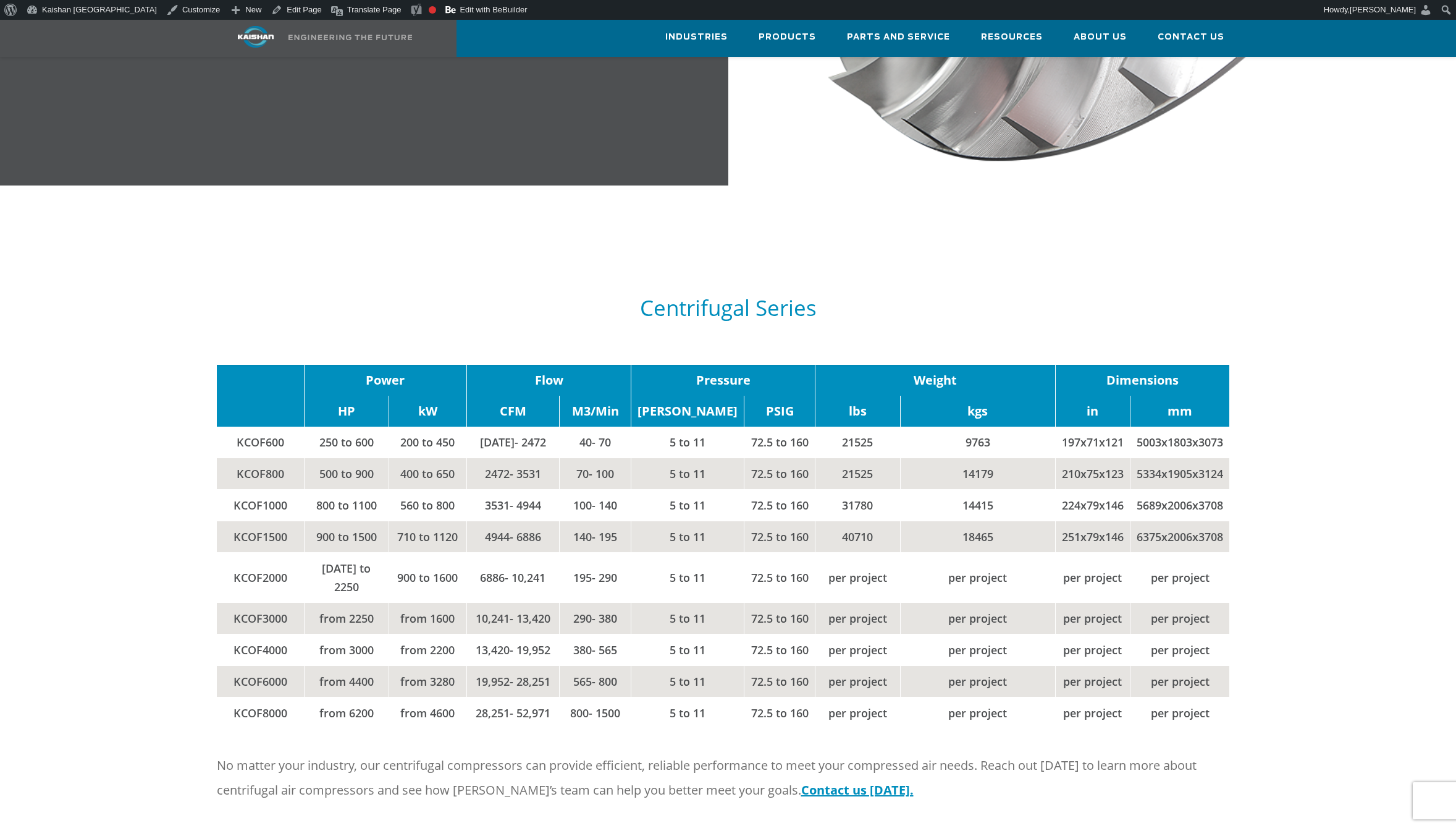
scroll to position [1731, 0]
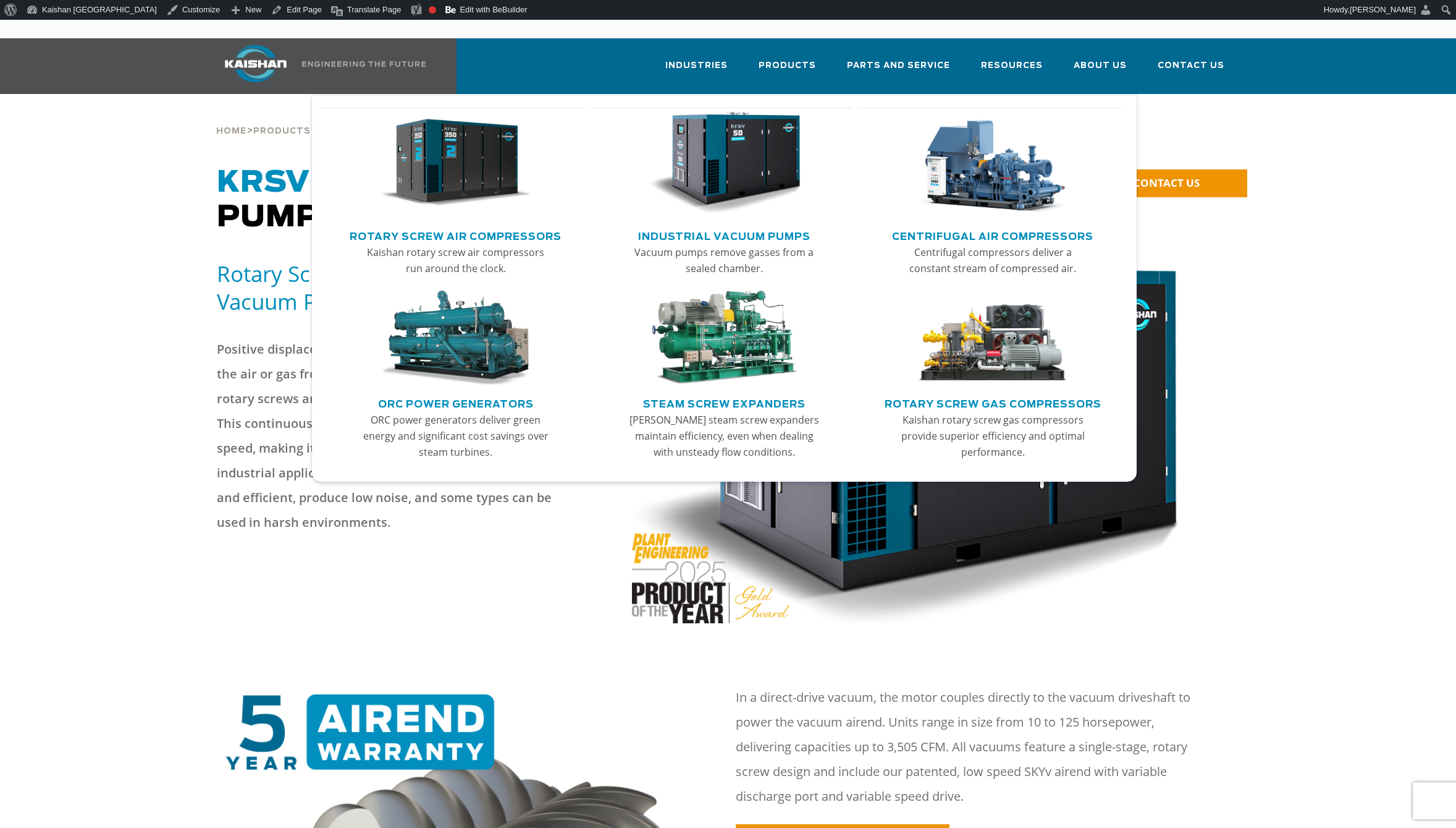
click at [998, 341] on img "Main menu" at bounding box center [993, 339] width 152 height 95
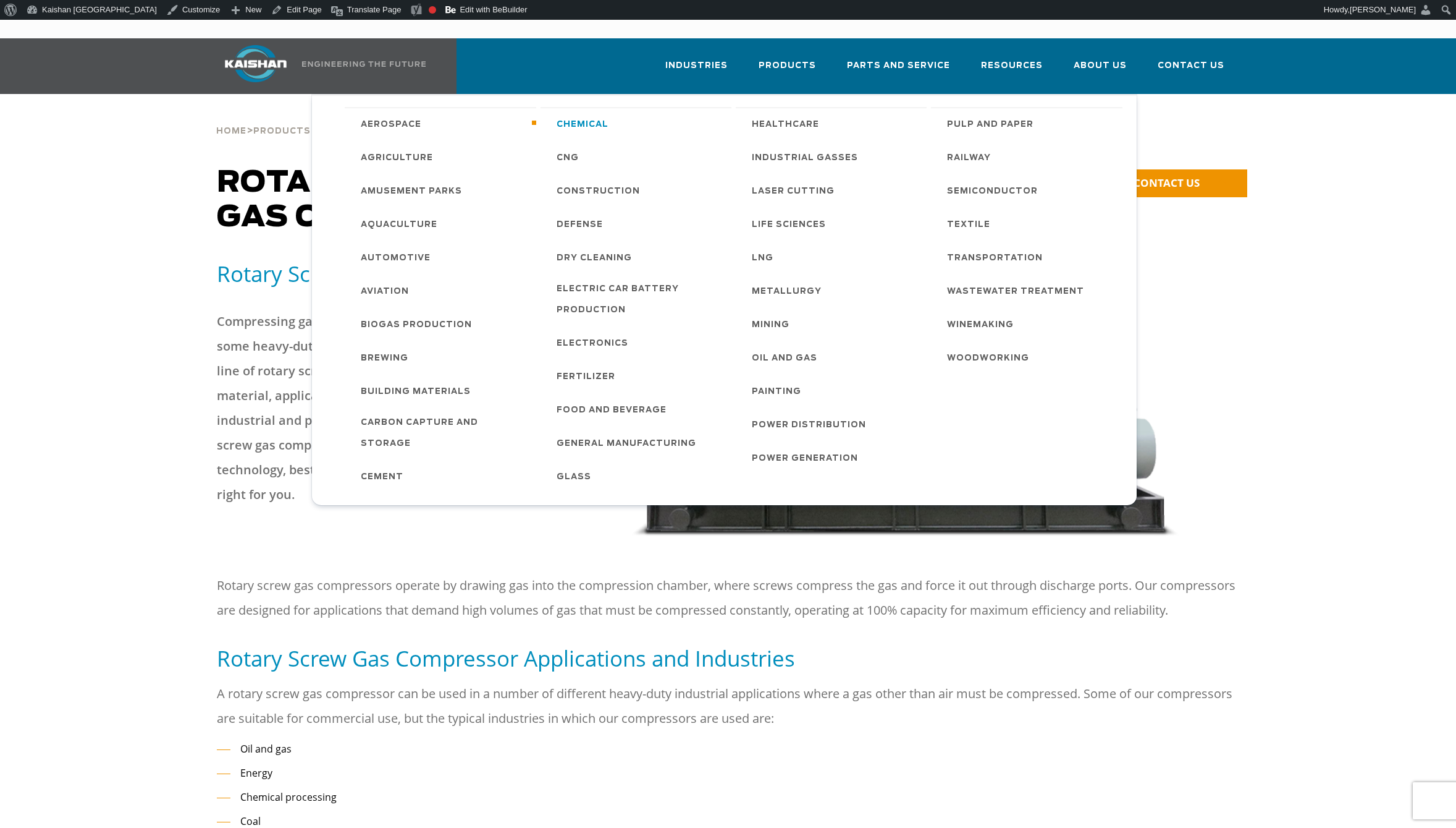
click at [600, 115] on span "Chemical" at bounding box center [583, 125] width 52 height 21
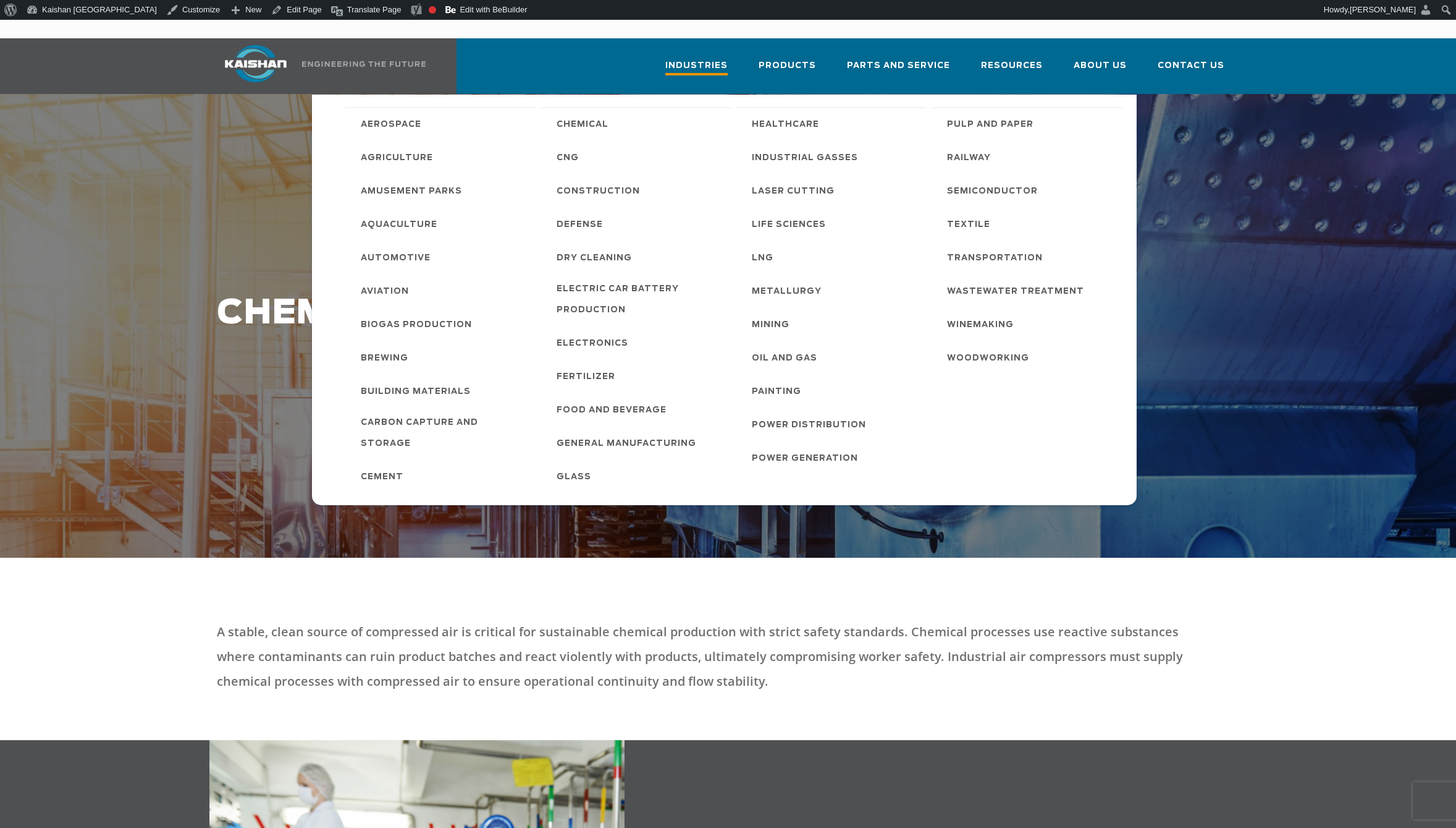
click at [728, 59] on span "Industries" at bounding box center [696, 67] width 62 height 17
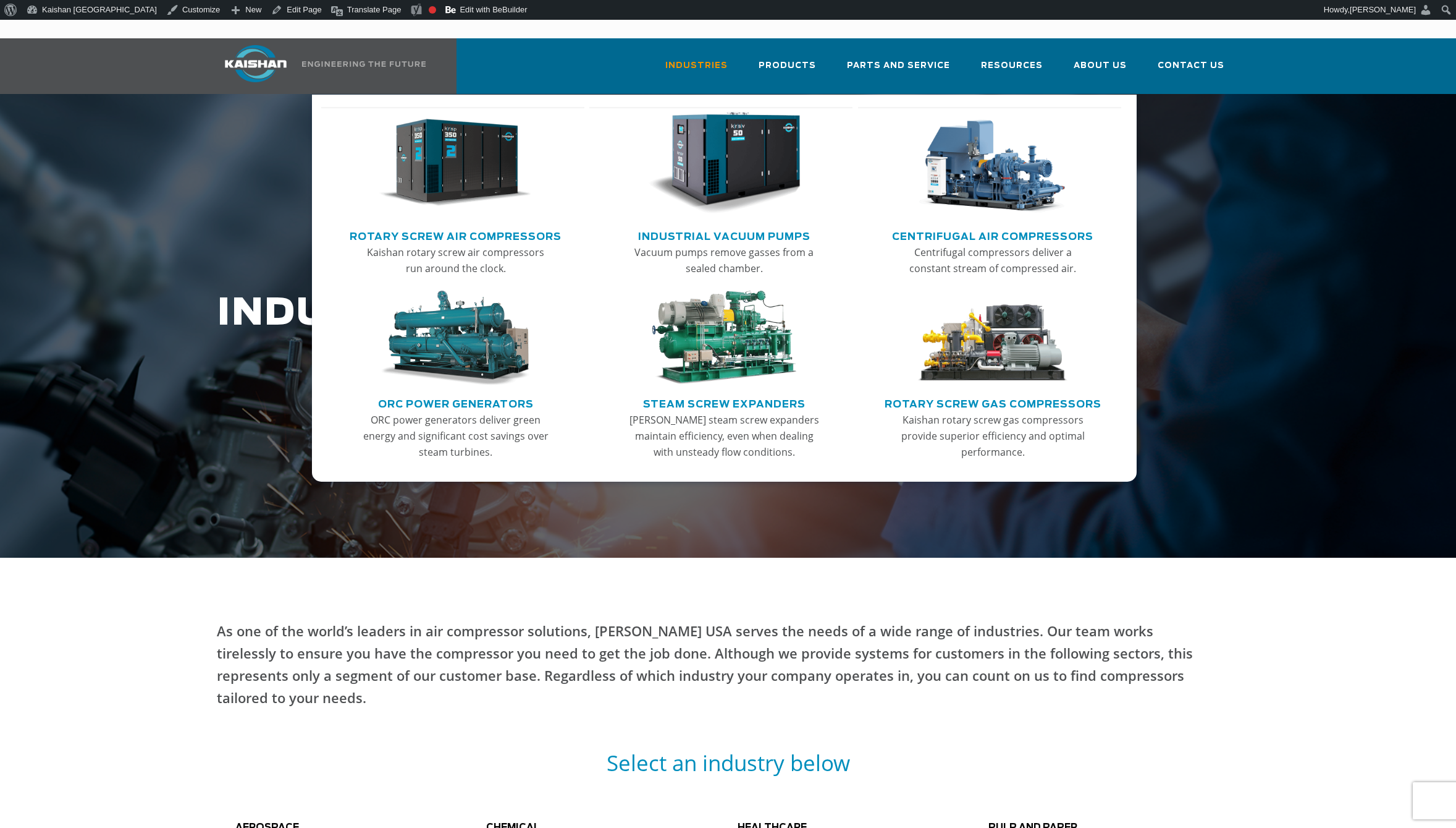
click at [464, 161] on img "Main menu" at bounding box center [456, 163] width 152 height 103
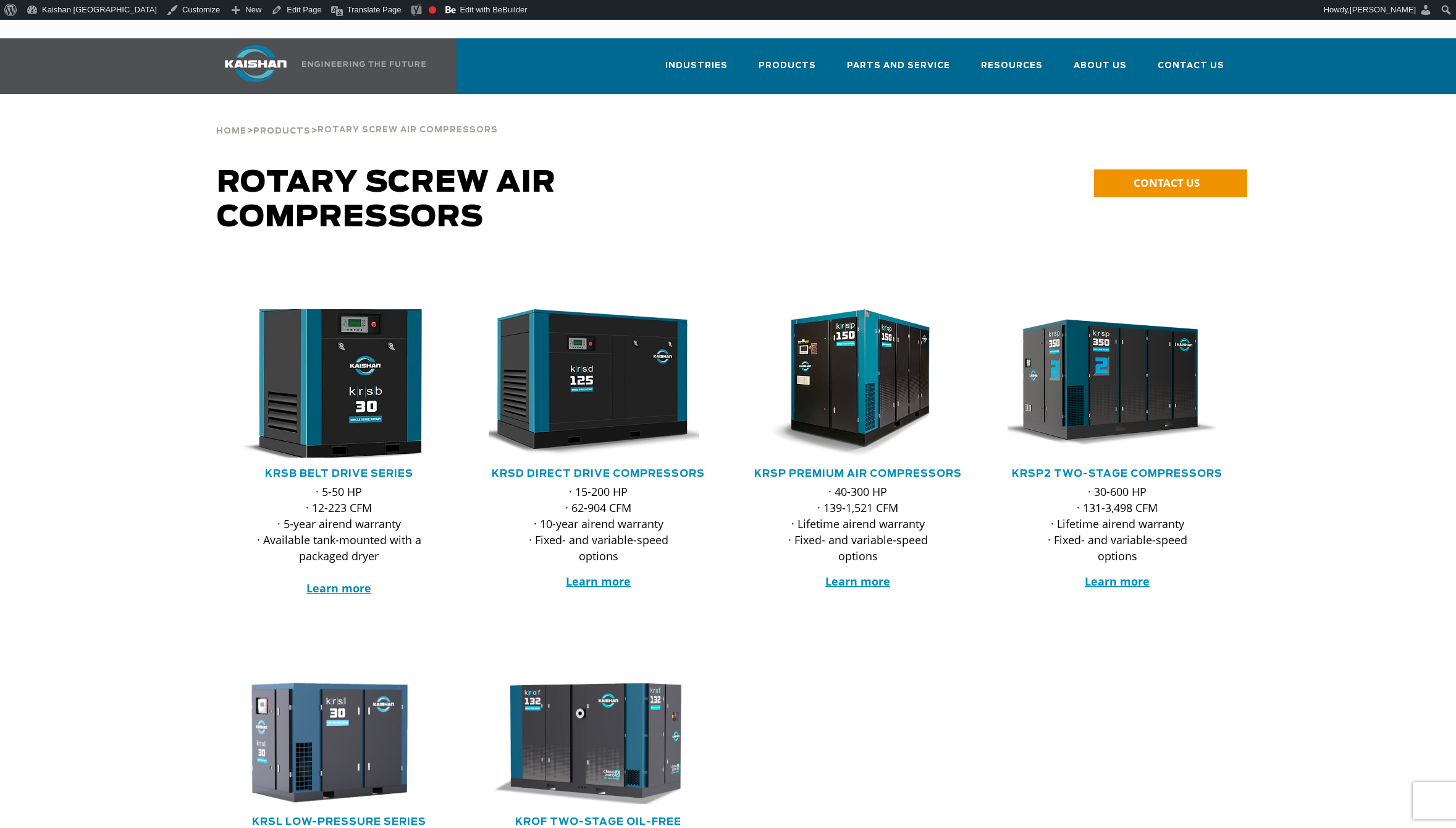
click at [339, 368] on img at bounding box center [330, 384] width 242 height 163
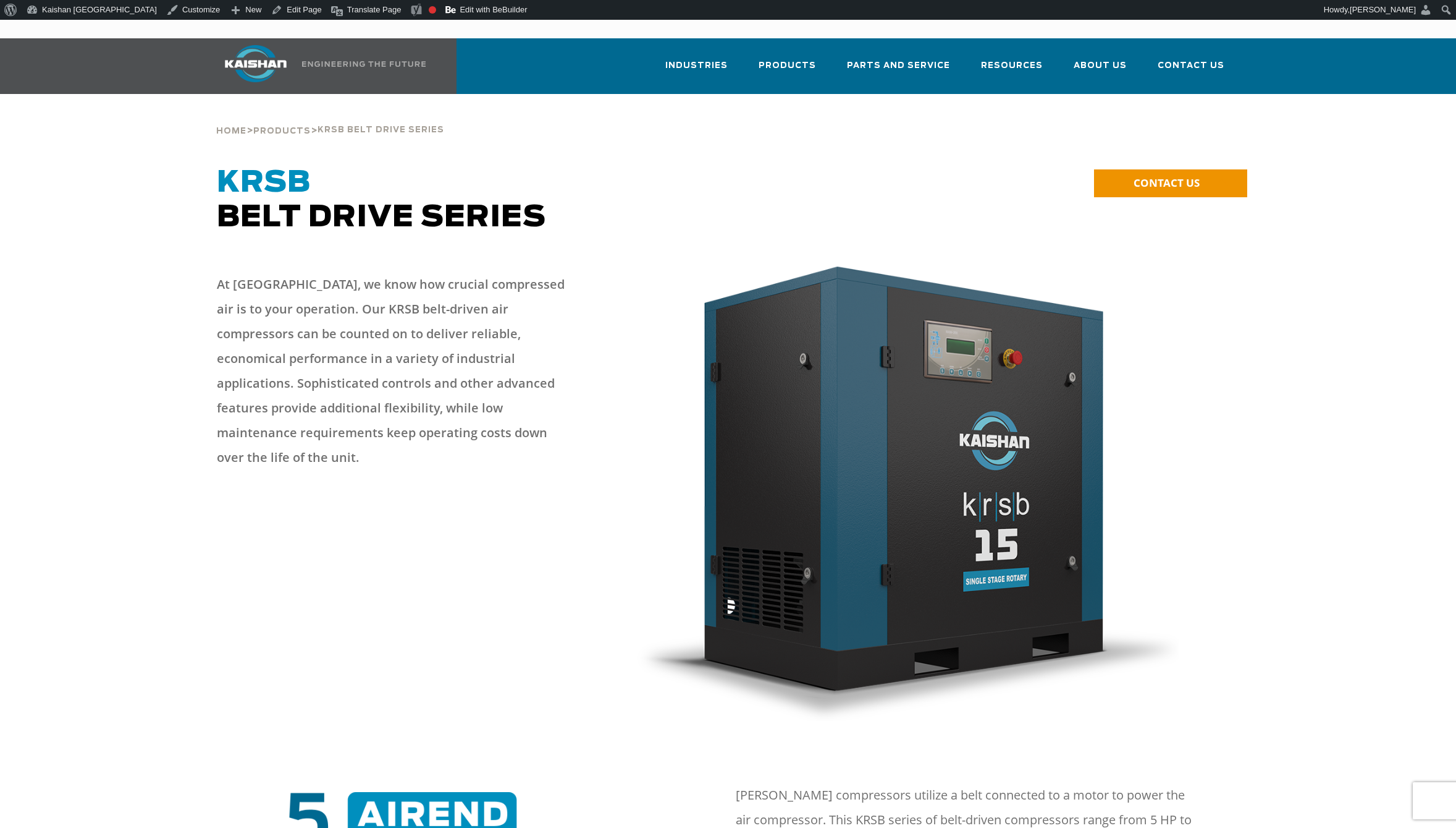
drag, startPoint x: 0, startPoint y: 0, endPoint x: 383, endPoint y: 110, distance: 398.5
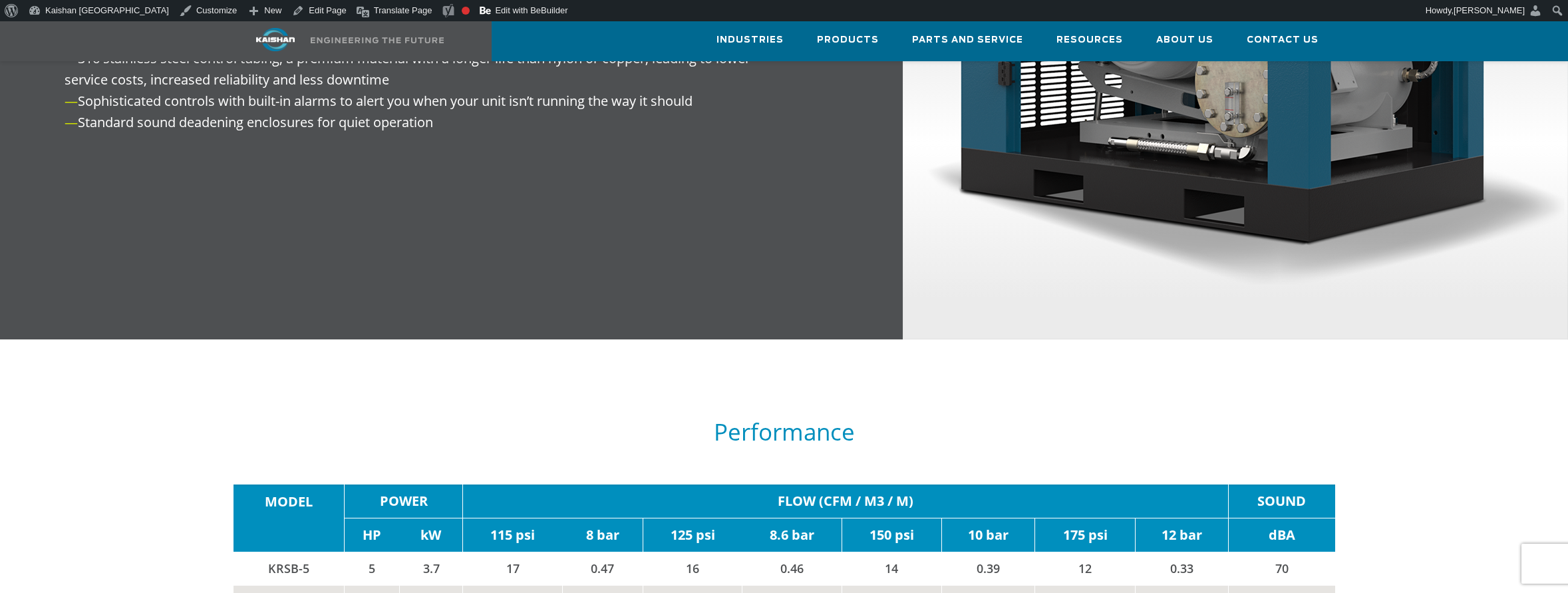
scroll to position [1996, 0]
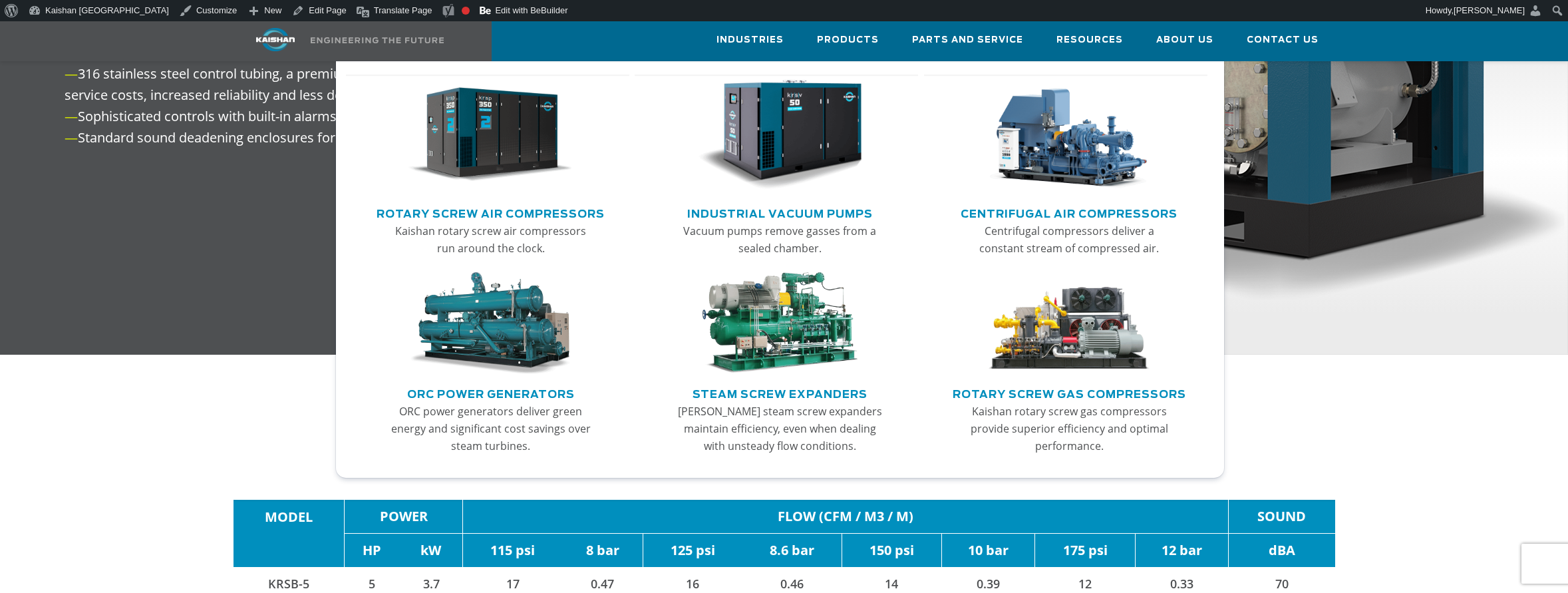
click at [545, 172] on img "Main menu" at bounding box center [491, 135] width 164 height 111
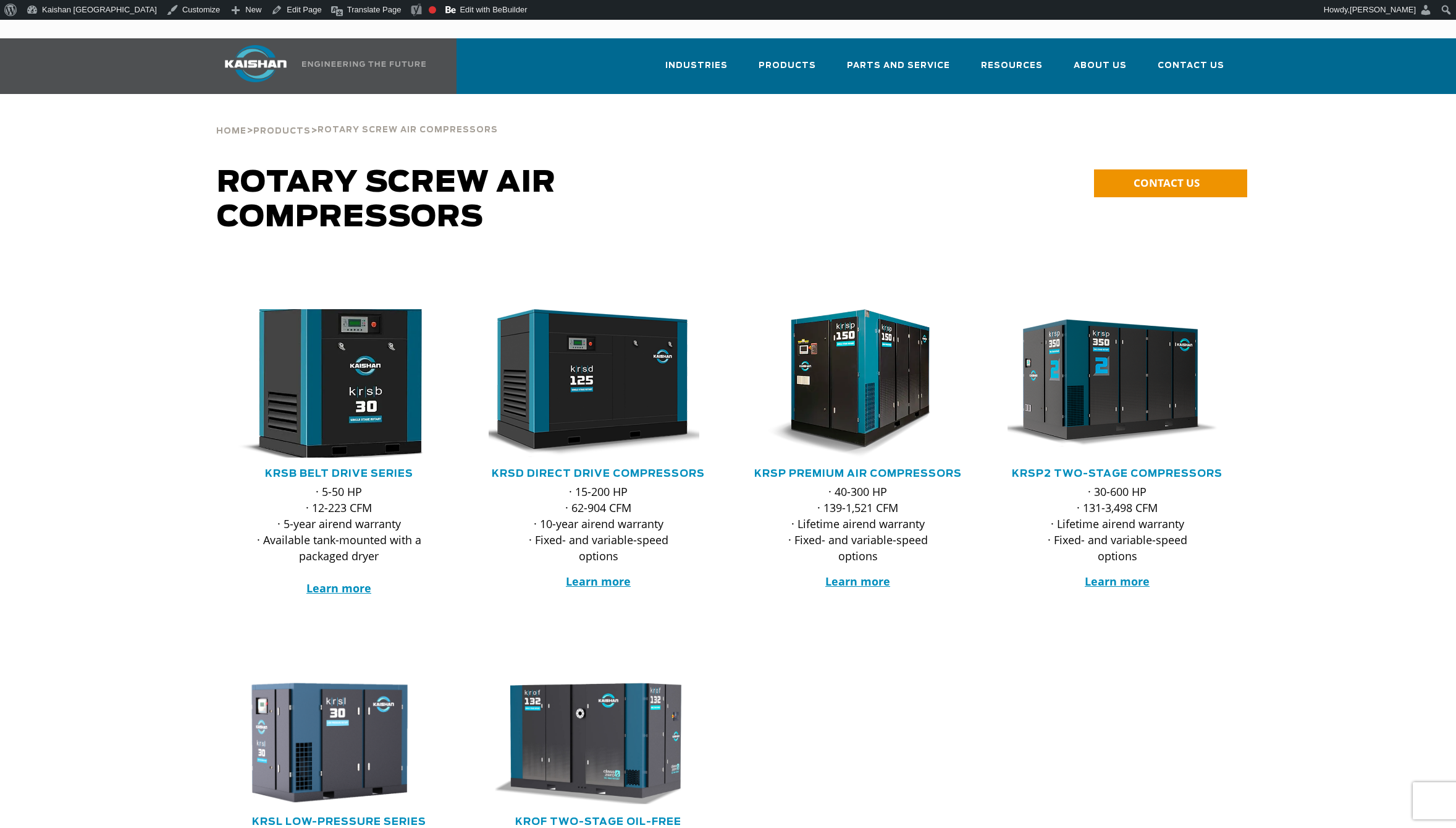
click at [347, 397] on img at bounding box center [330, 384] width 242 height 163
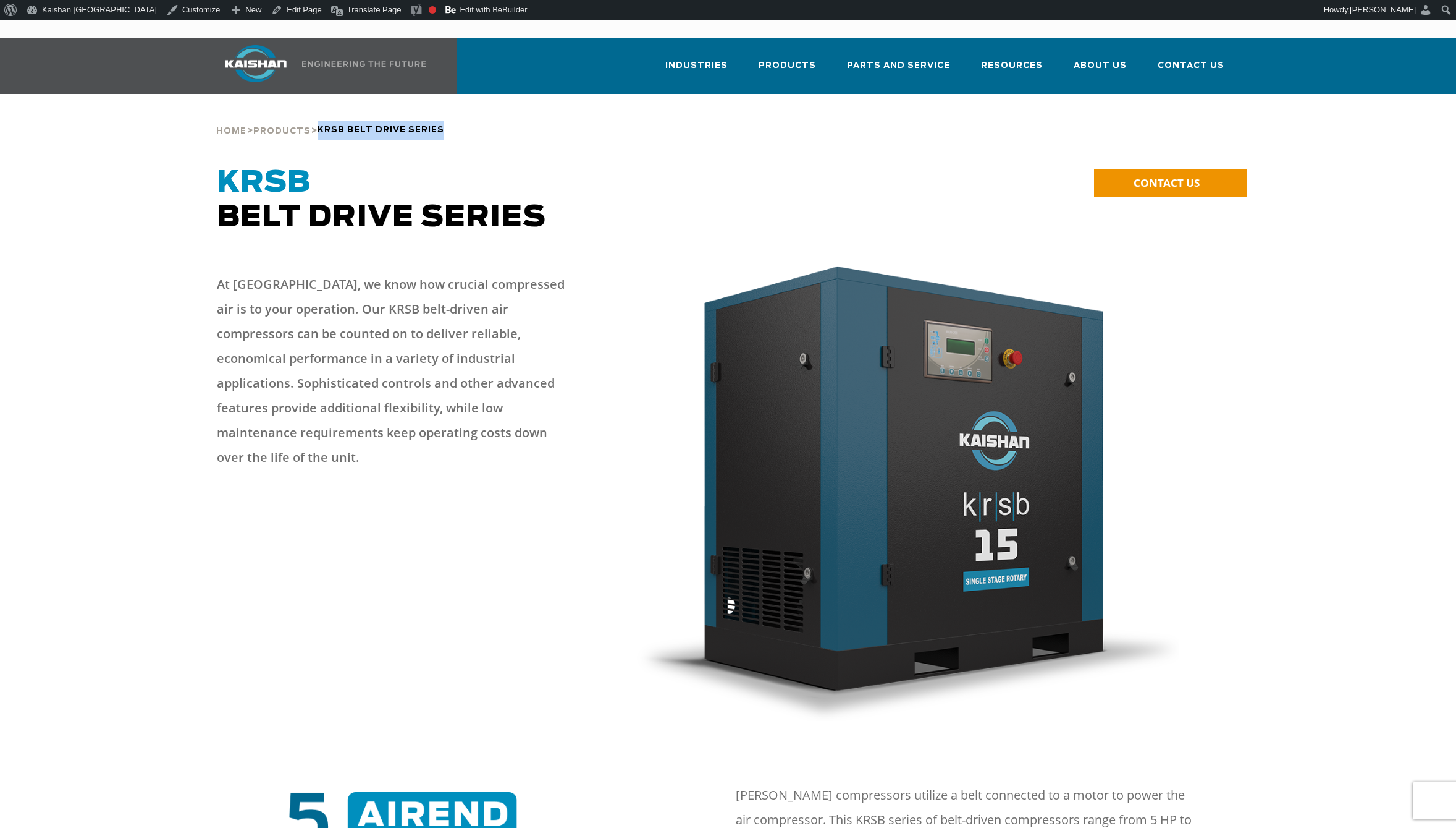
drag, startPoint x: 429, startPoint y: 109, endPoint x: 323, endPoint y: 111, distance: 106.0
click at [323, 111] on div "Home > Products > krsb belt drive series" at bounding box center [728, 117] width 1038 height 47
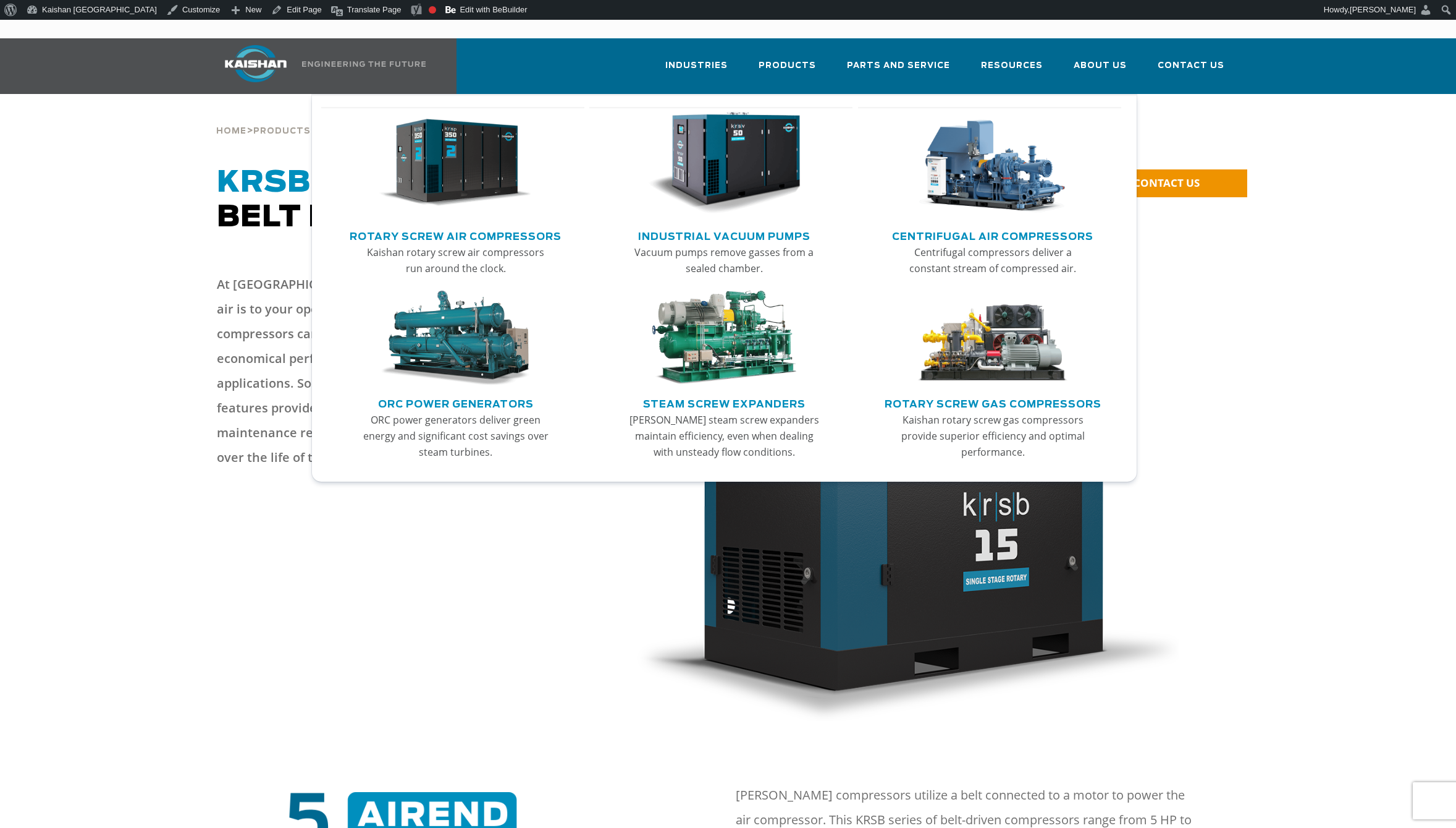
copy span "krsb belt drive series"
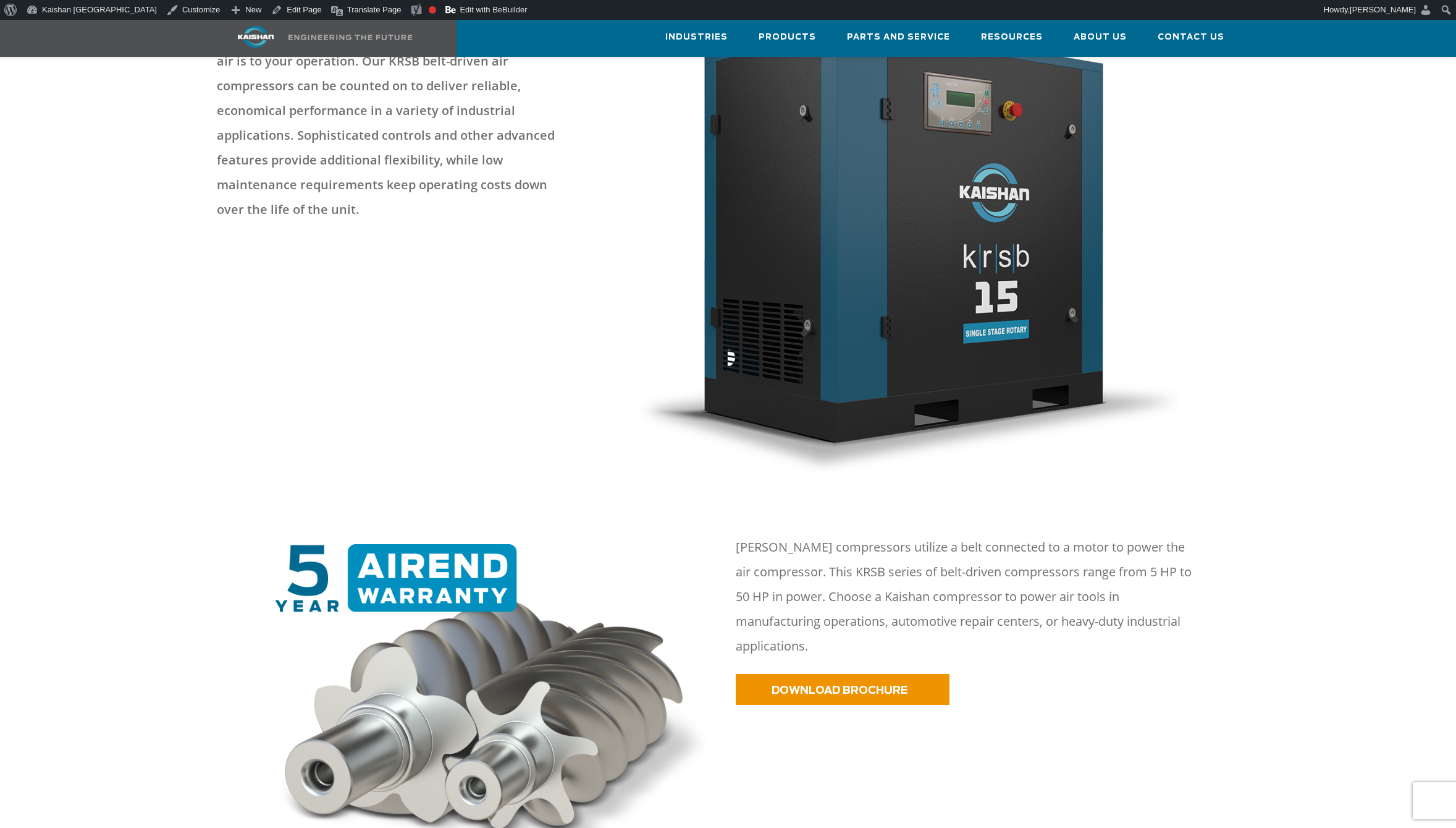
scroll to position [247, 0]
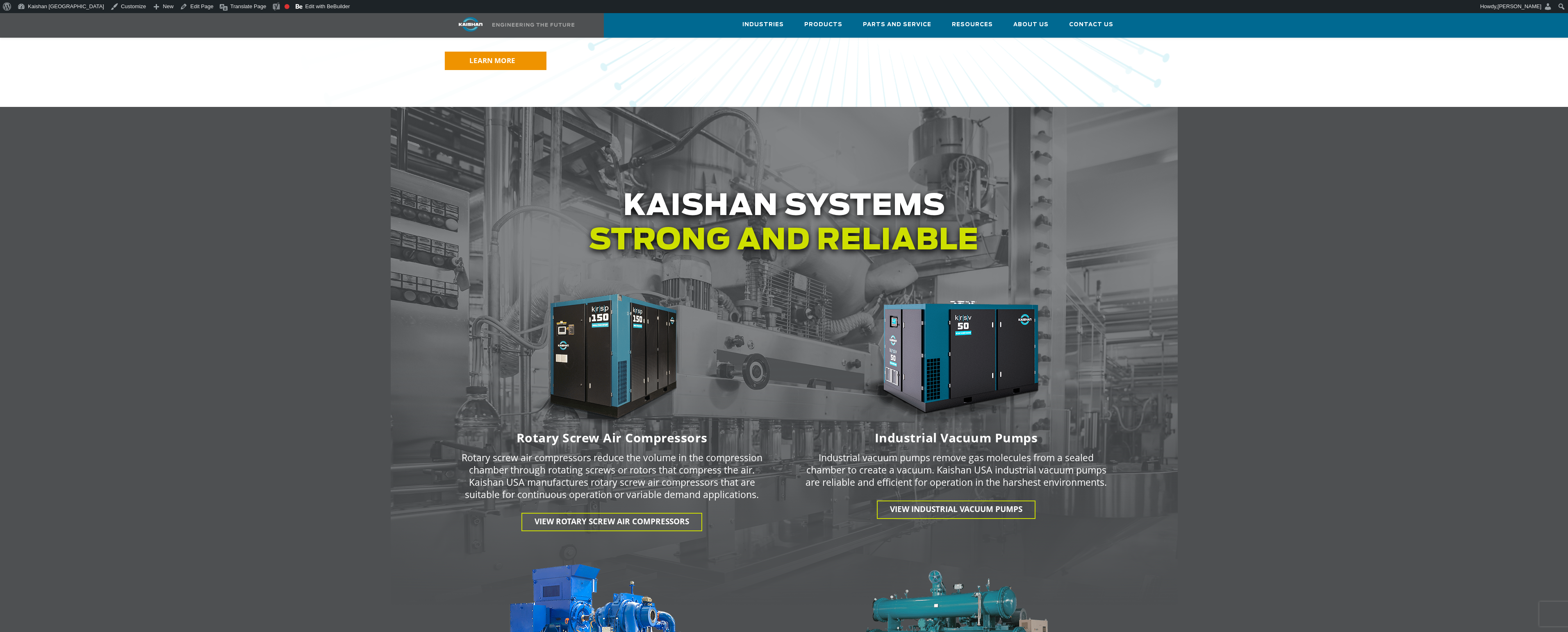
scroll to position [942, 0]
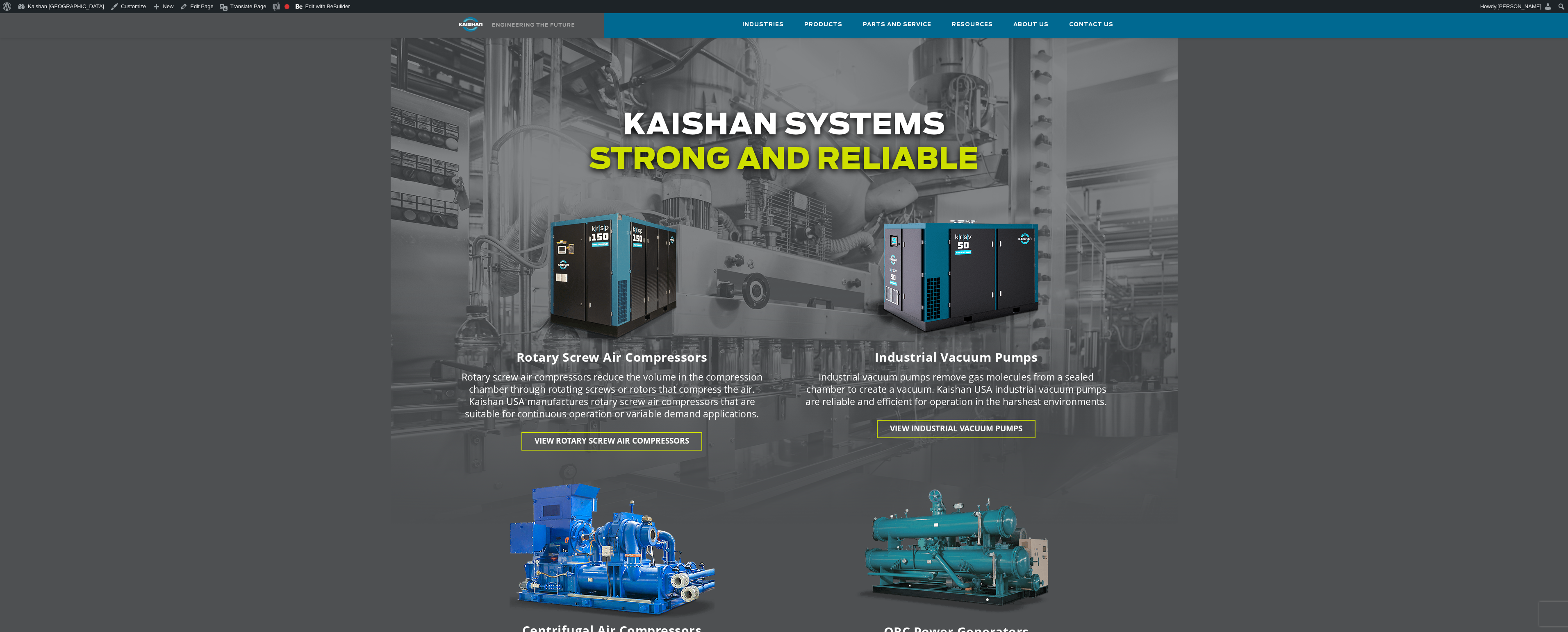
click at [190, 535] on div at bounding box center [784, 537] width 1568 height 1022
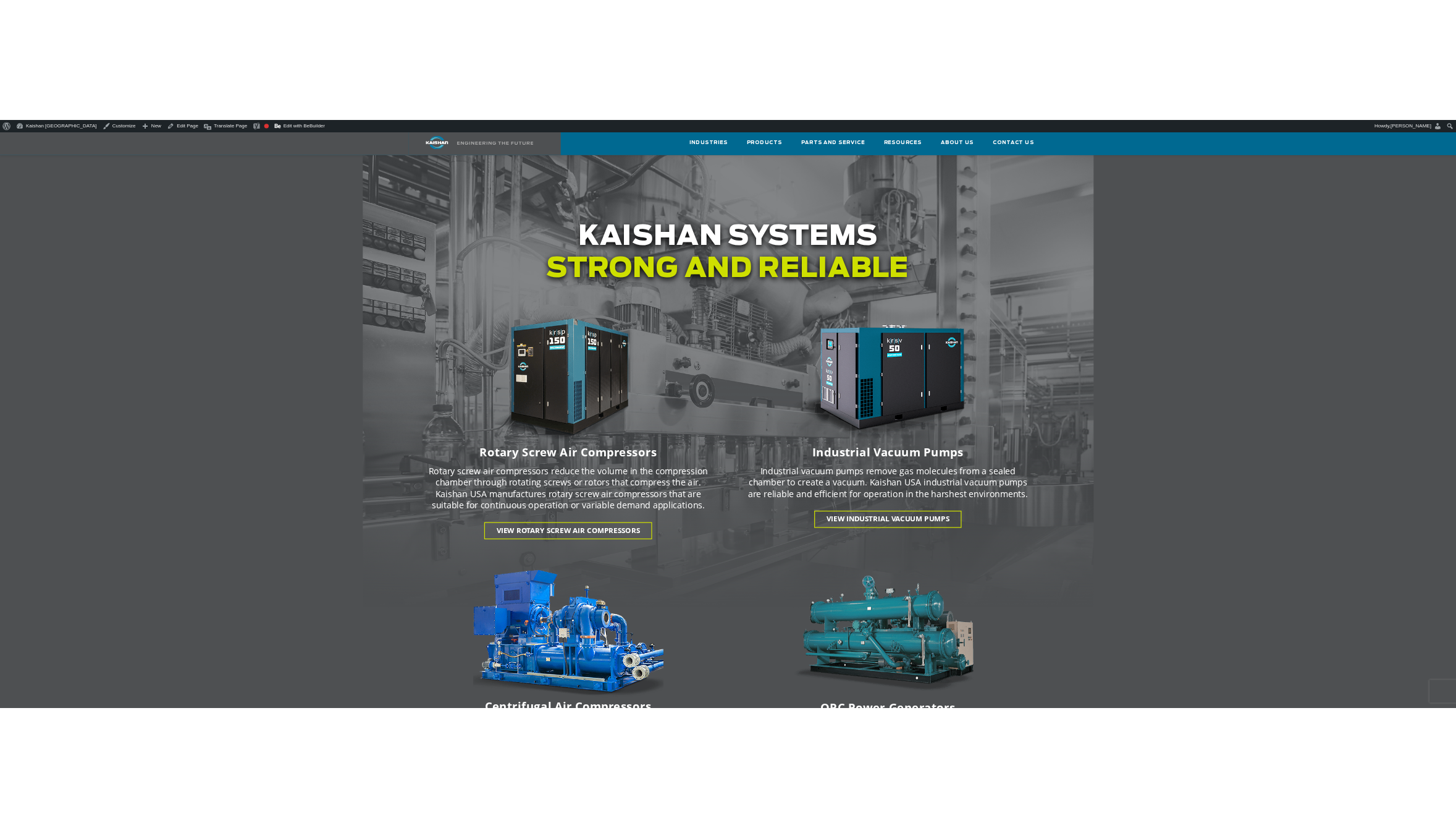
scroll to position [441, 0]
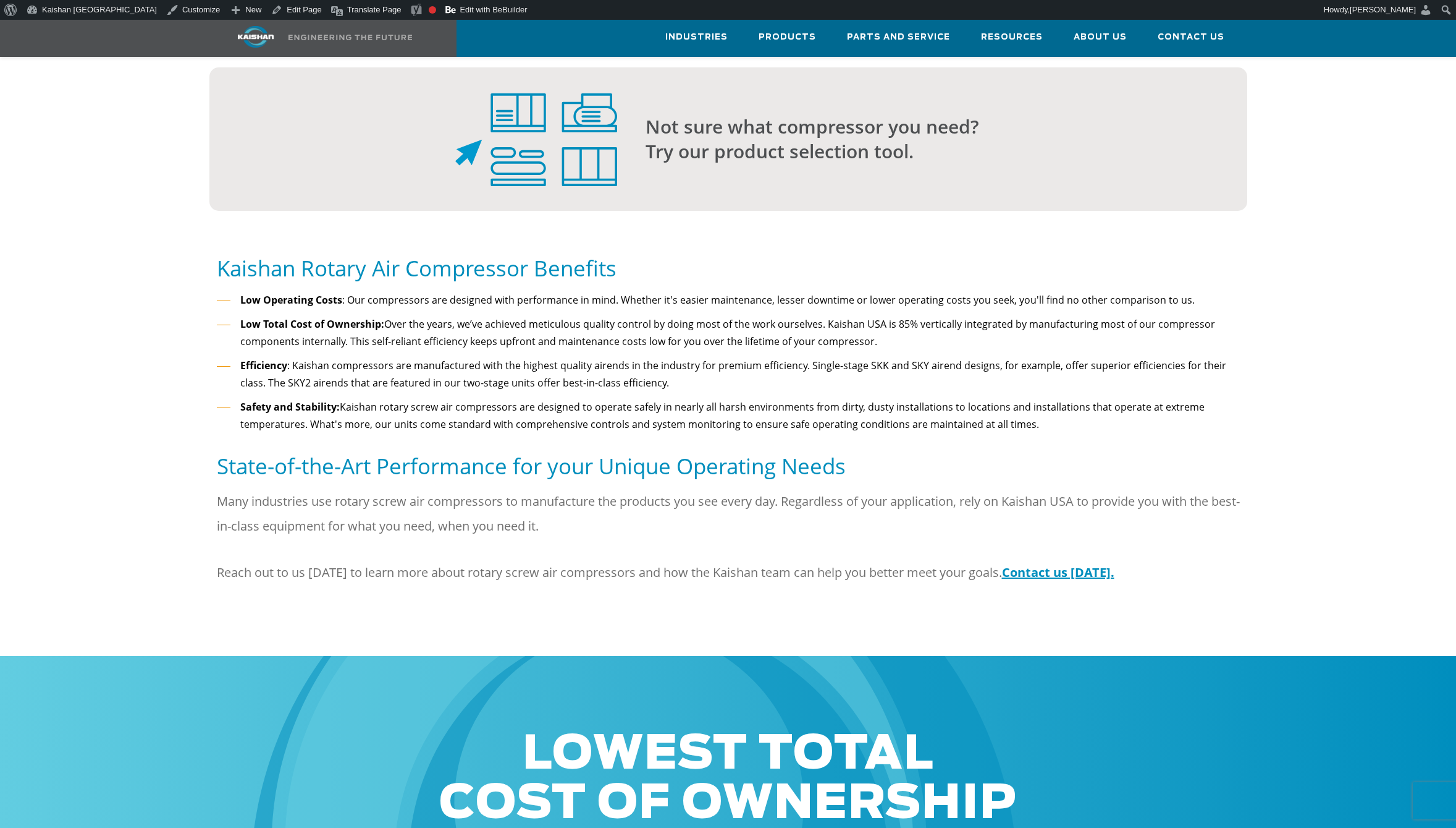
scroll to position [866, 0]
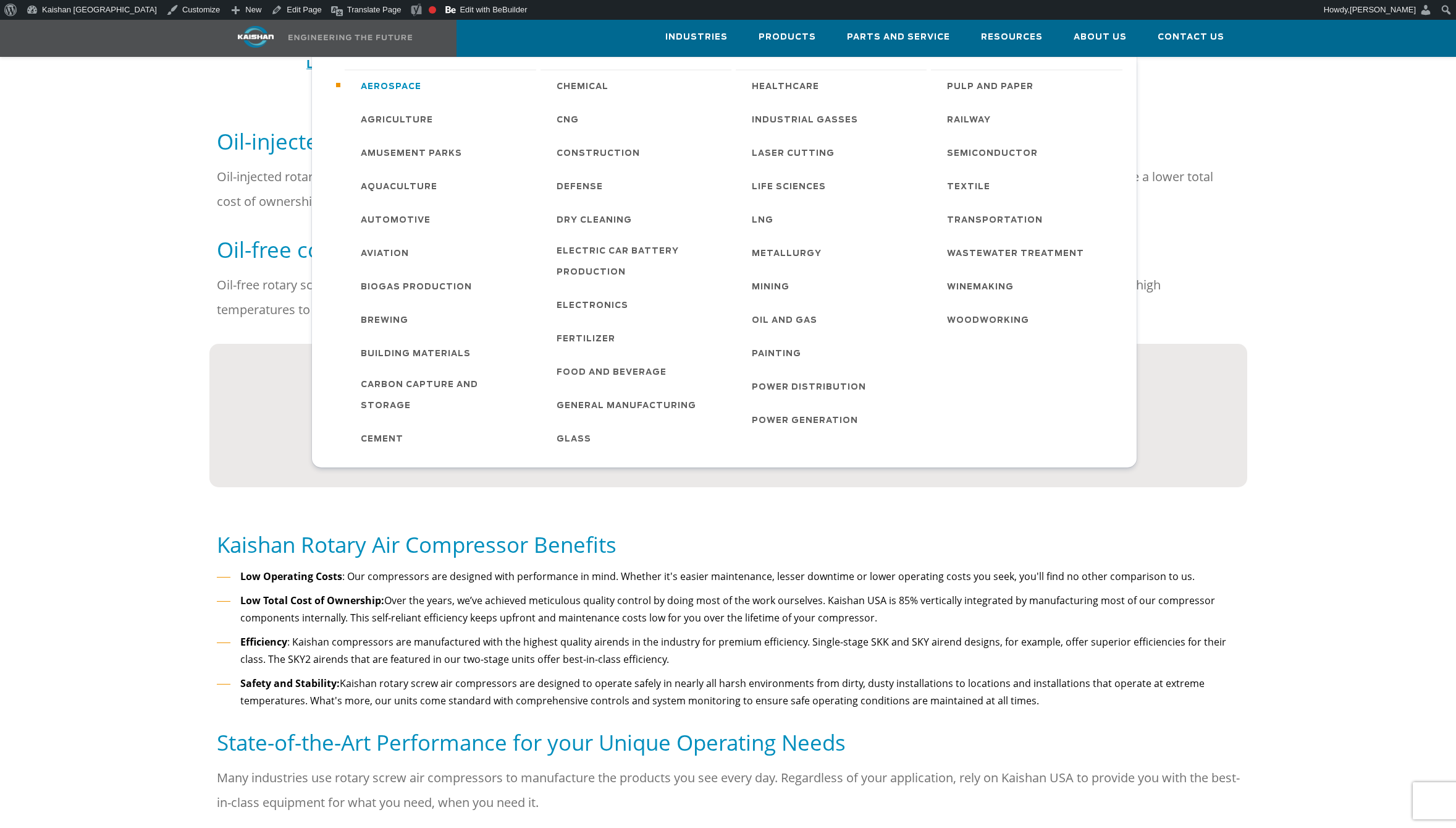
click at [417, 92] on span "Aerospace" at bounding box center [391, 87] width 61 height 21
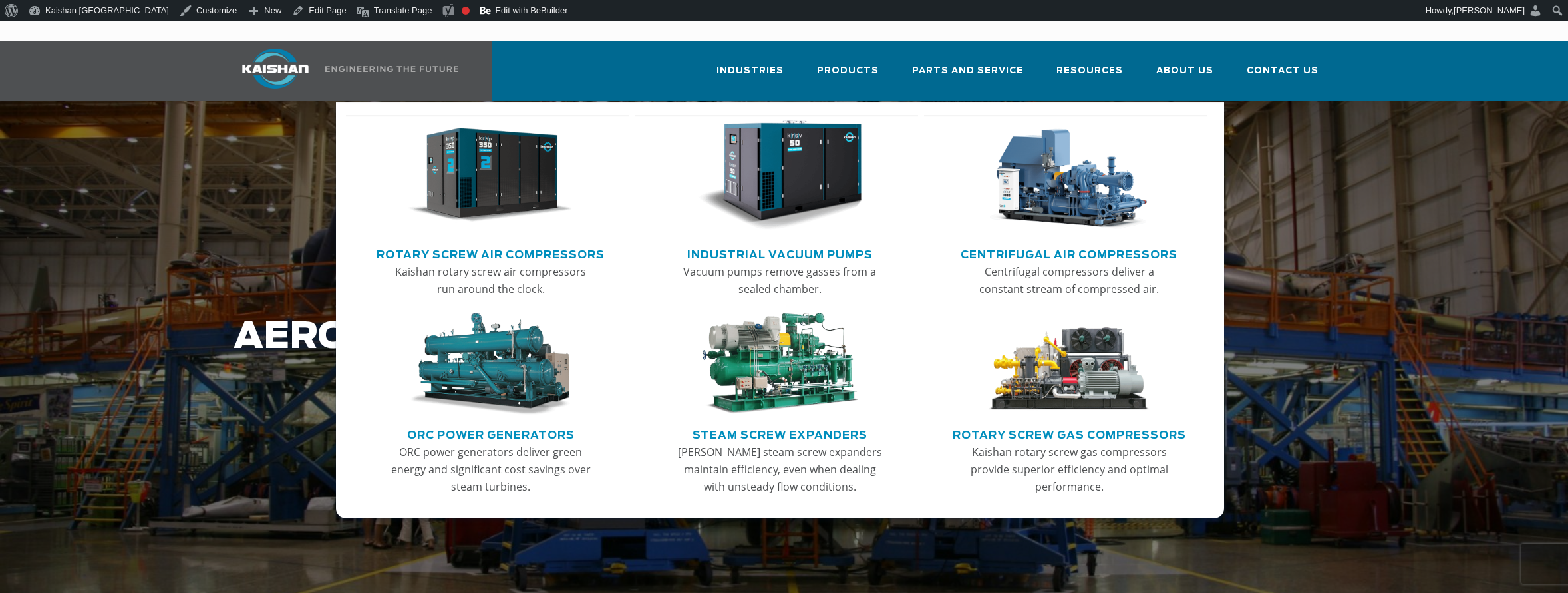
click at [531, 181] on img "Main menu" at bounding box center [491, 176] width 164 height 111
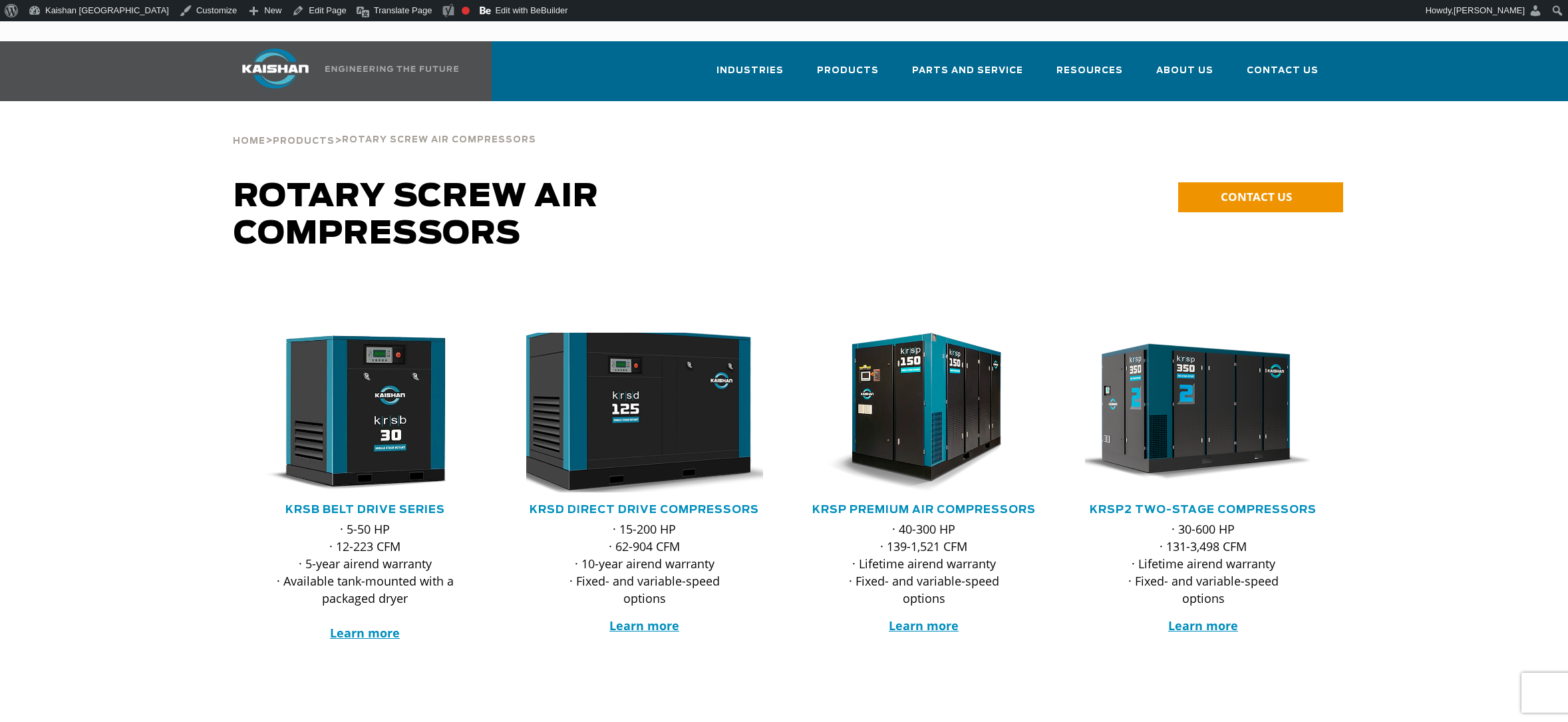
click at [635, 394] on img at bounding box center [634, 413] width 261 height 176
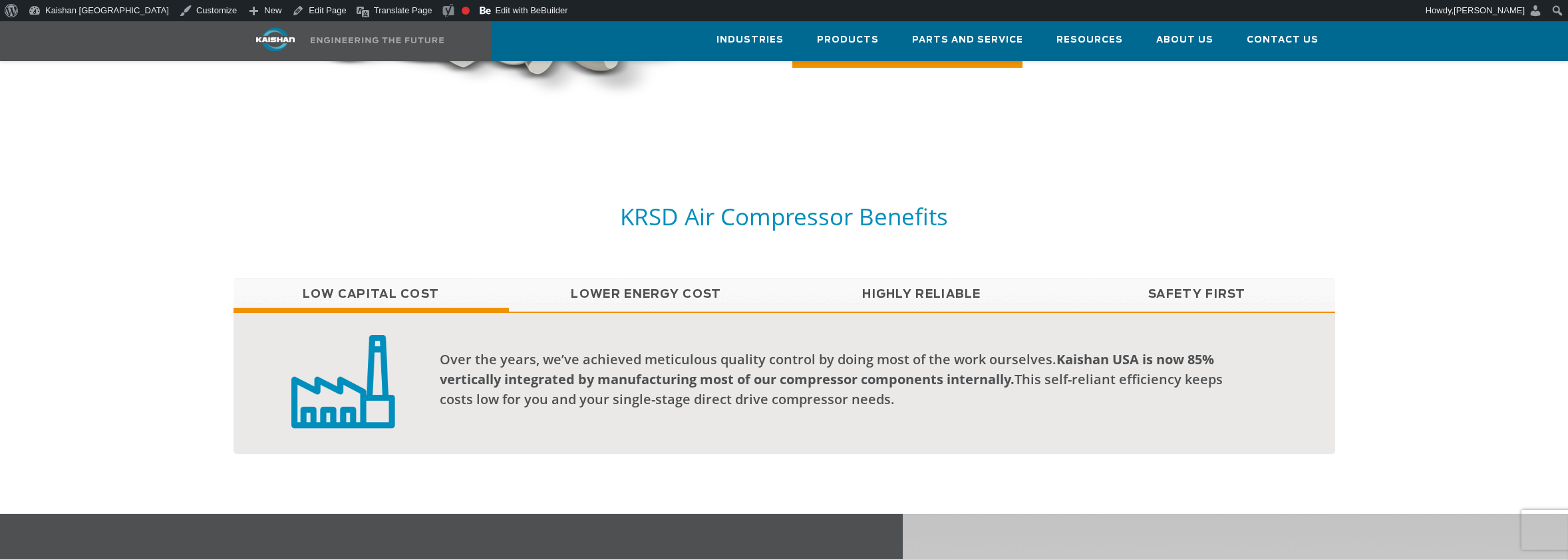
scroll to position [1065, 0]
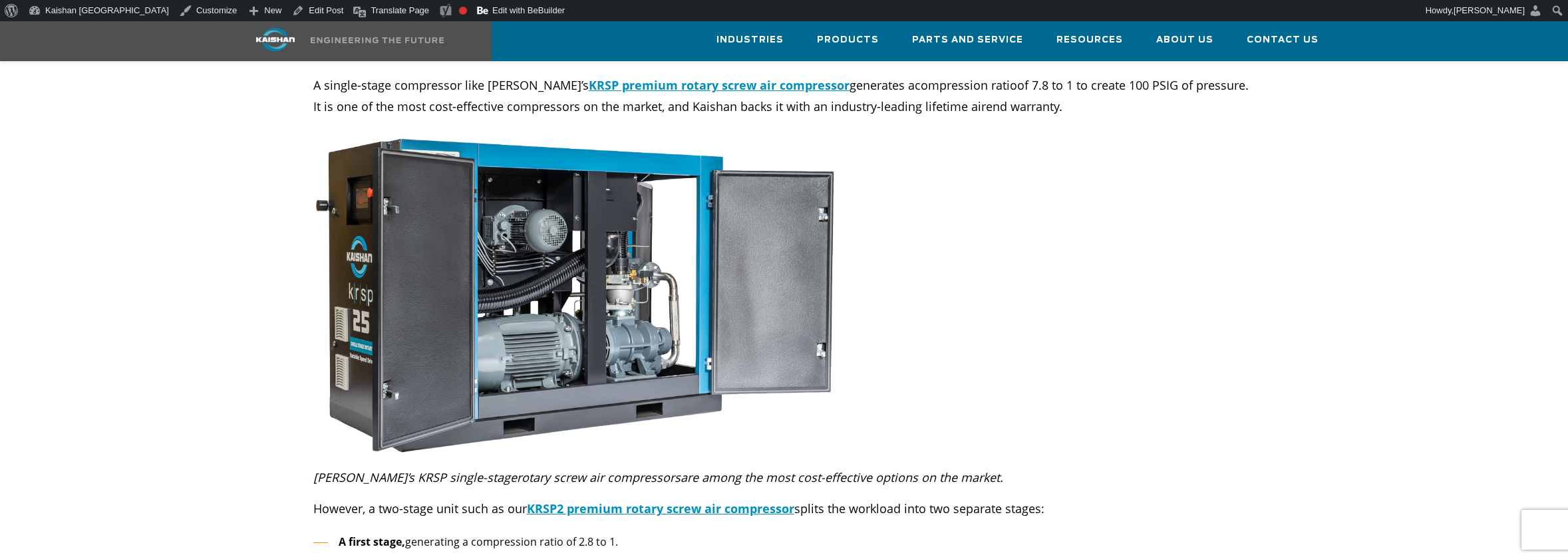
scroll to position [998, 0]
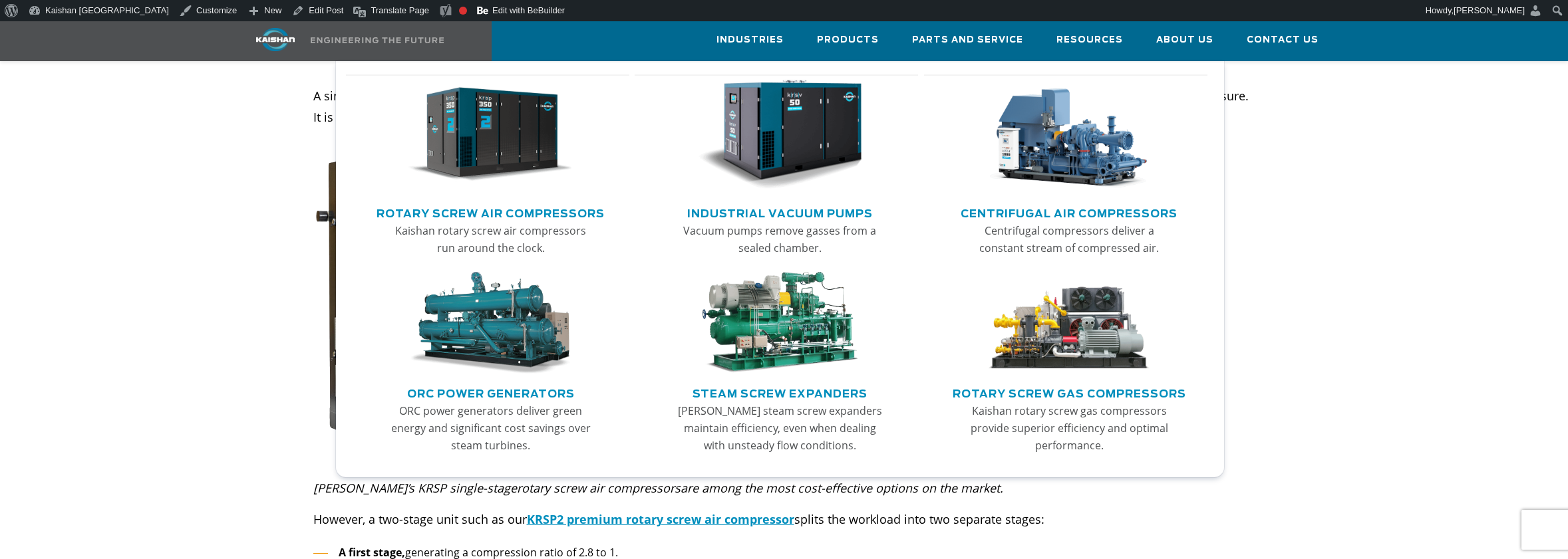
click at [522, 130] on img "Main menu" at bounding box center [491, 135] width 164 height 111
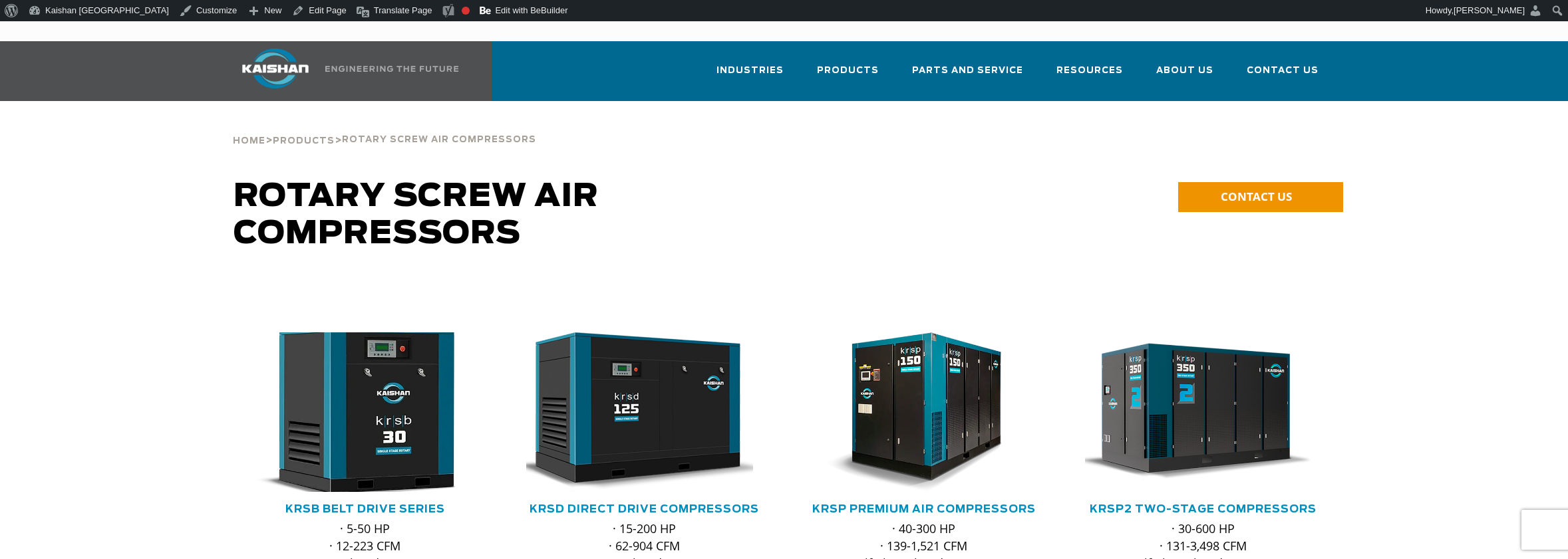
click at [369, 396] on img at bounding box center [356, 413] width 261 height 176
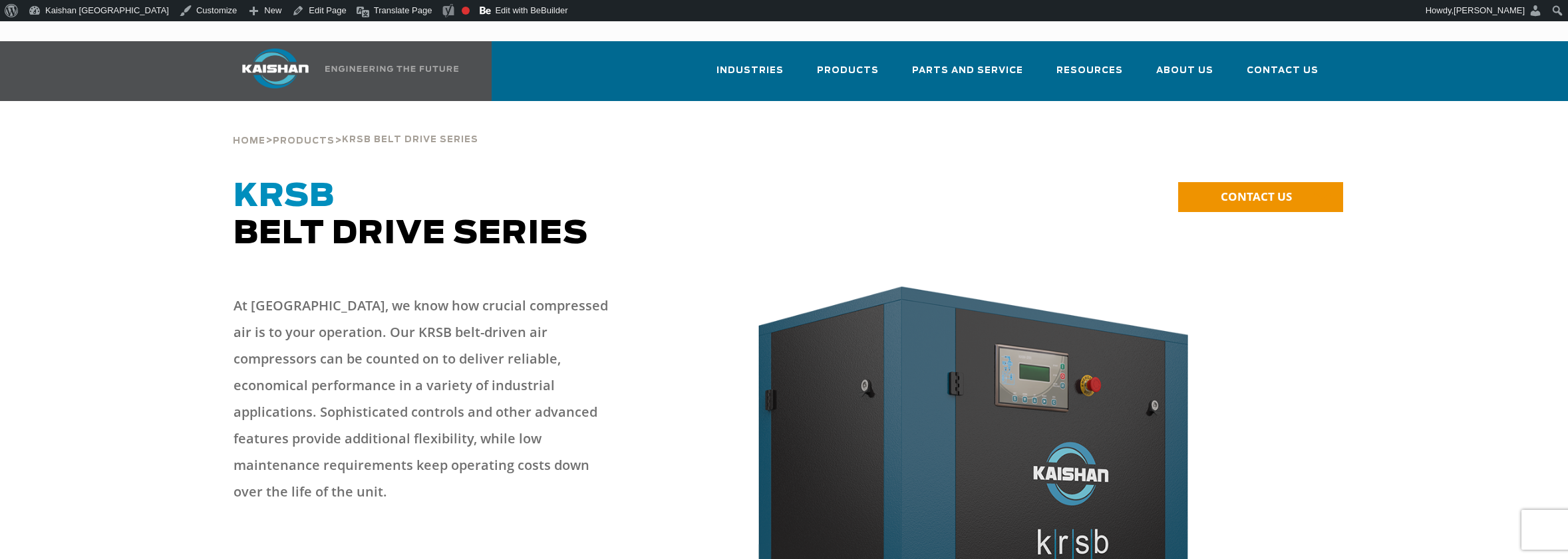
click at [254, 182] on span "KRSB" at bounding box center [284, 197] width 101 height 32
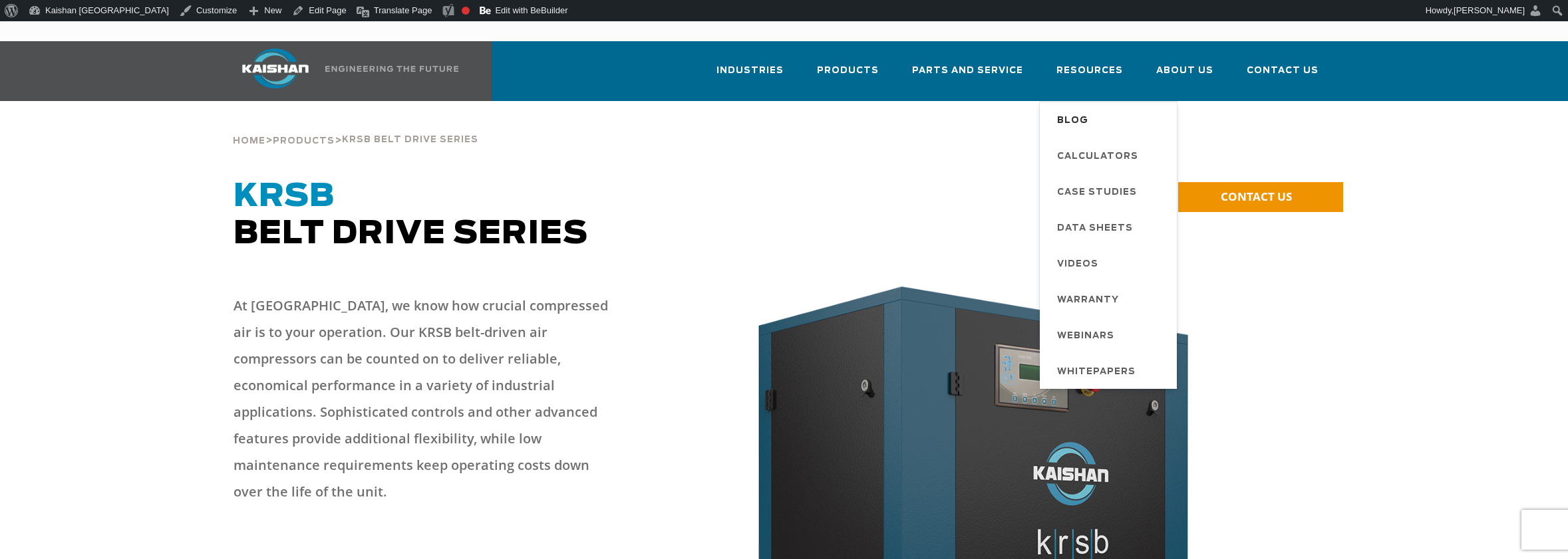
click at [1088, 110] on span "Blog" at bounding box center [1073, 120] width 32 height 23
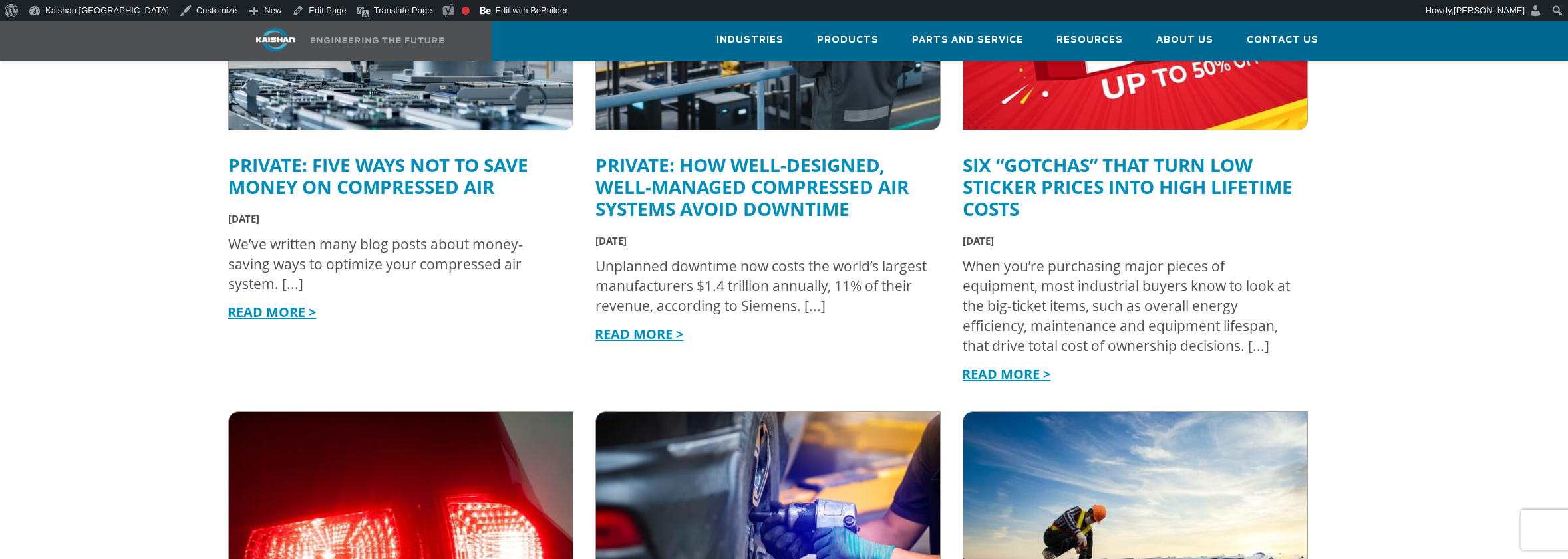
scroll to position [665, 0]
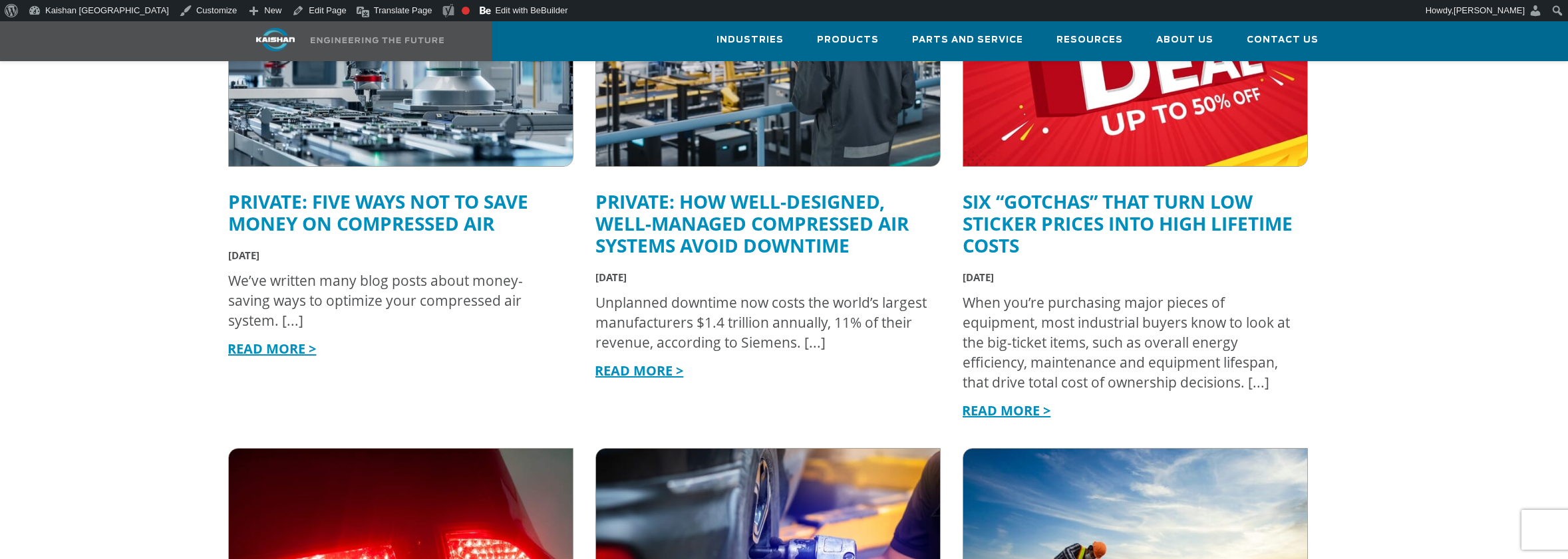
click at [369, 189] on link "Private: Five Ways Not to Save Money on Compressed Air" at bounding box center [378, 212] width 300 height 47
